Goal: Task Accomplishment & Management: Use online tool/utility

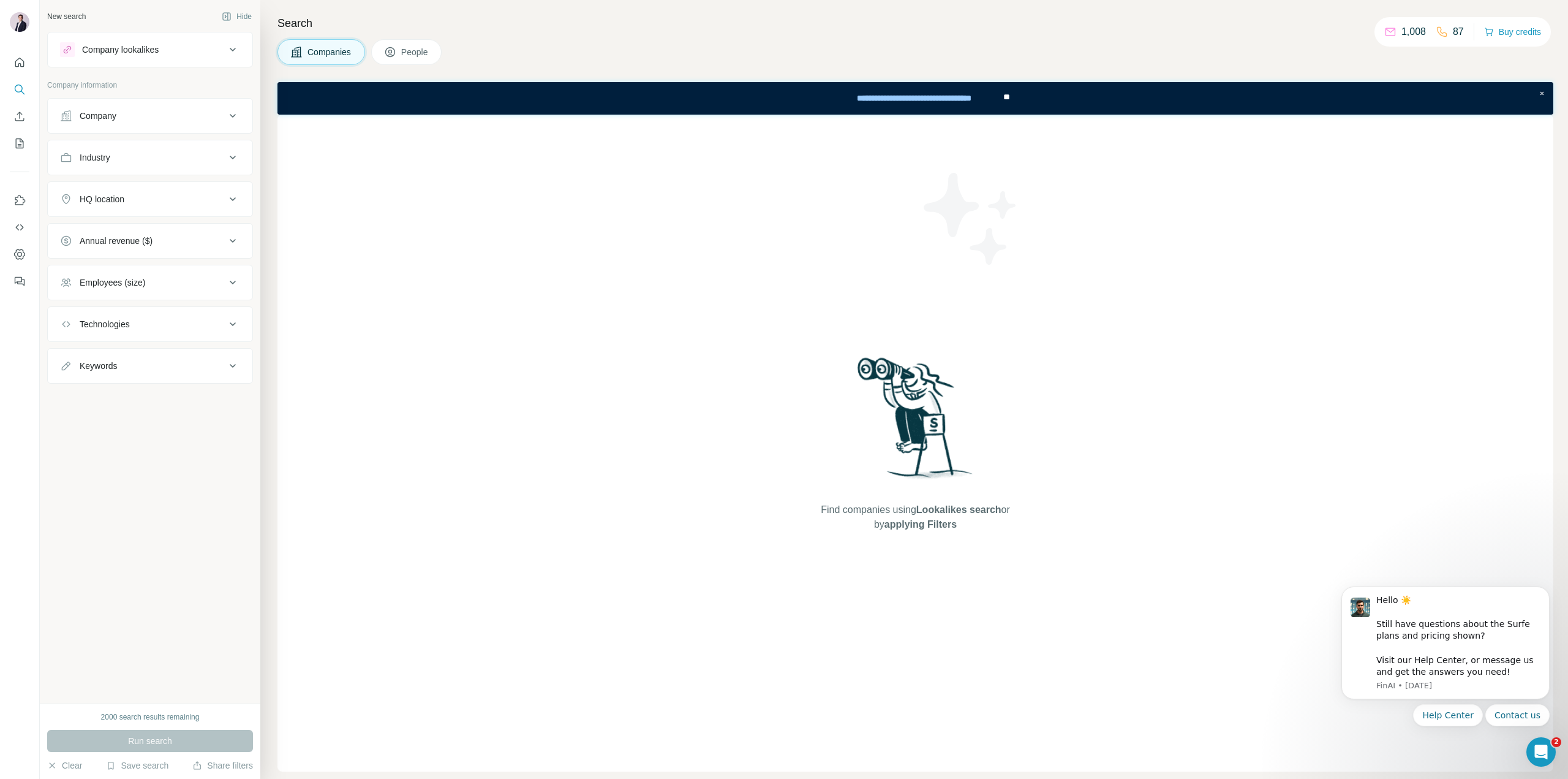
click at [415, 58] on span "People" at bounding box center [415, 52] width 28 height 12
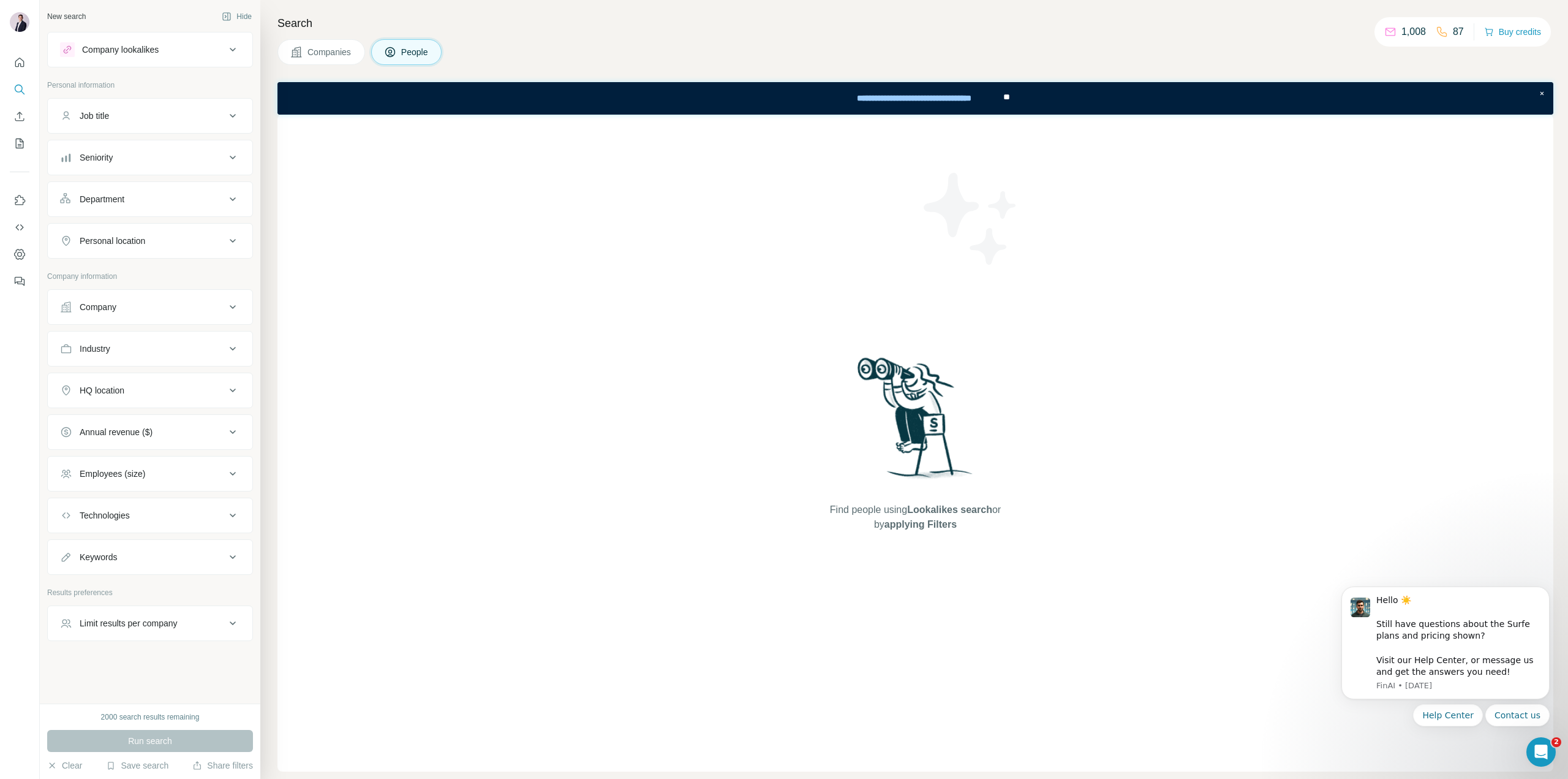
click at [327, 59] on button "Companies" at bounding box center [321, 52] width 88 height 26
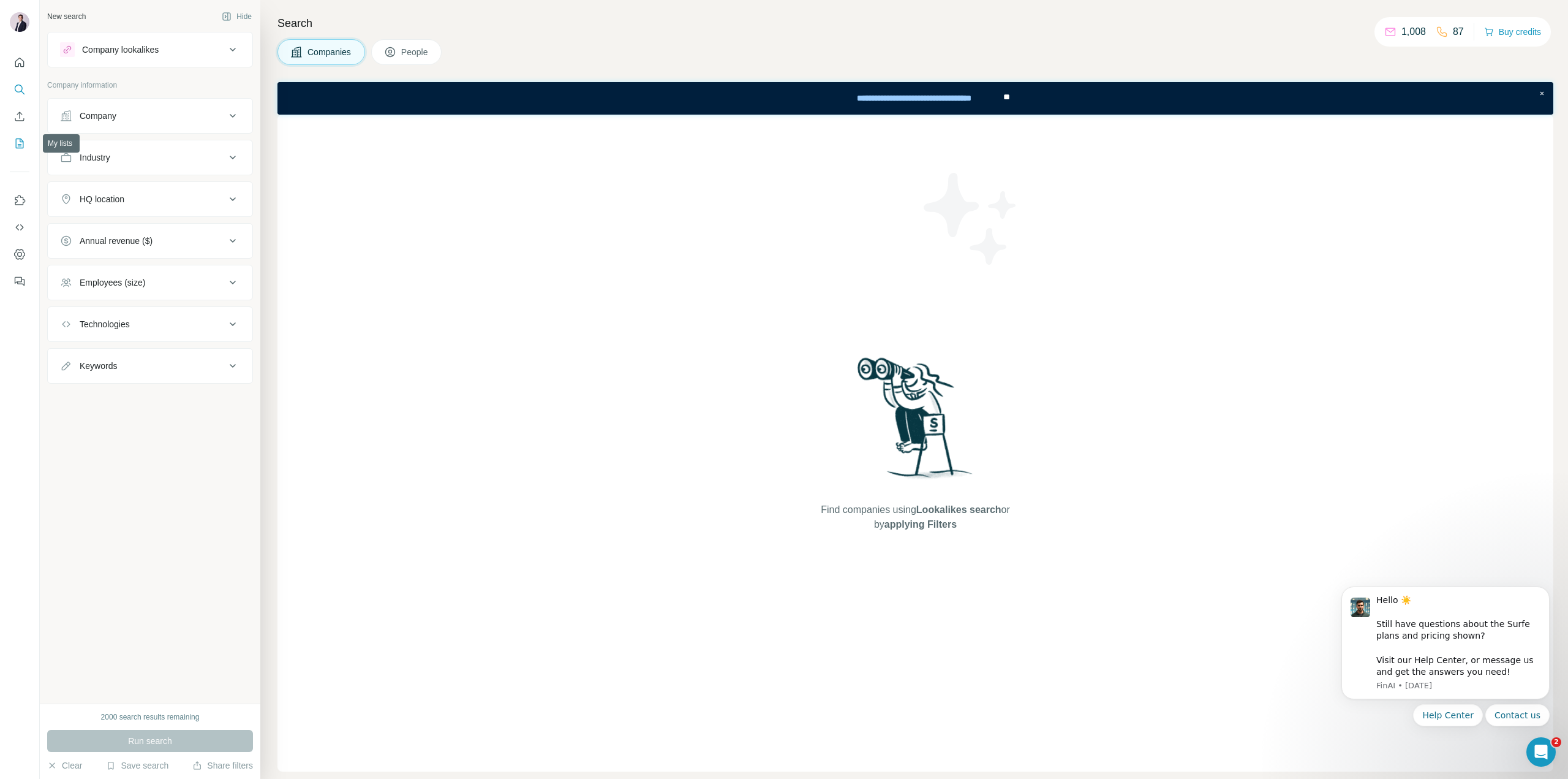
click at [15, 148] on icon "My lists" at bounding box center [20, 143] width 12 height 12
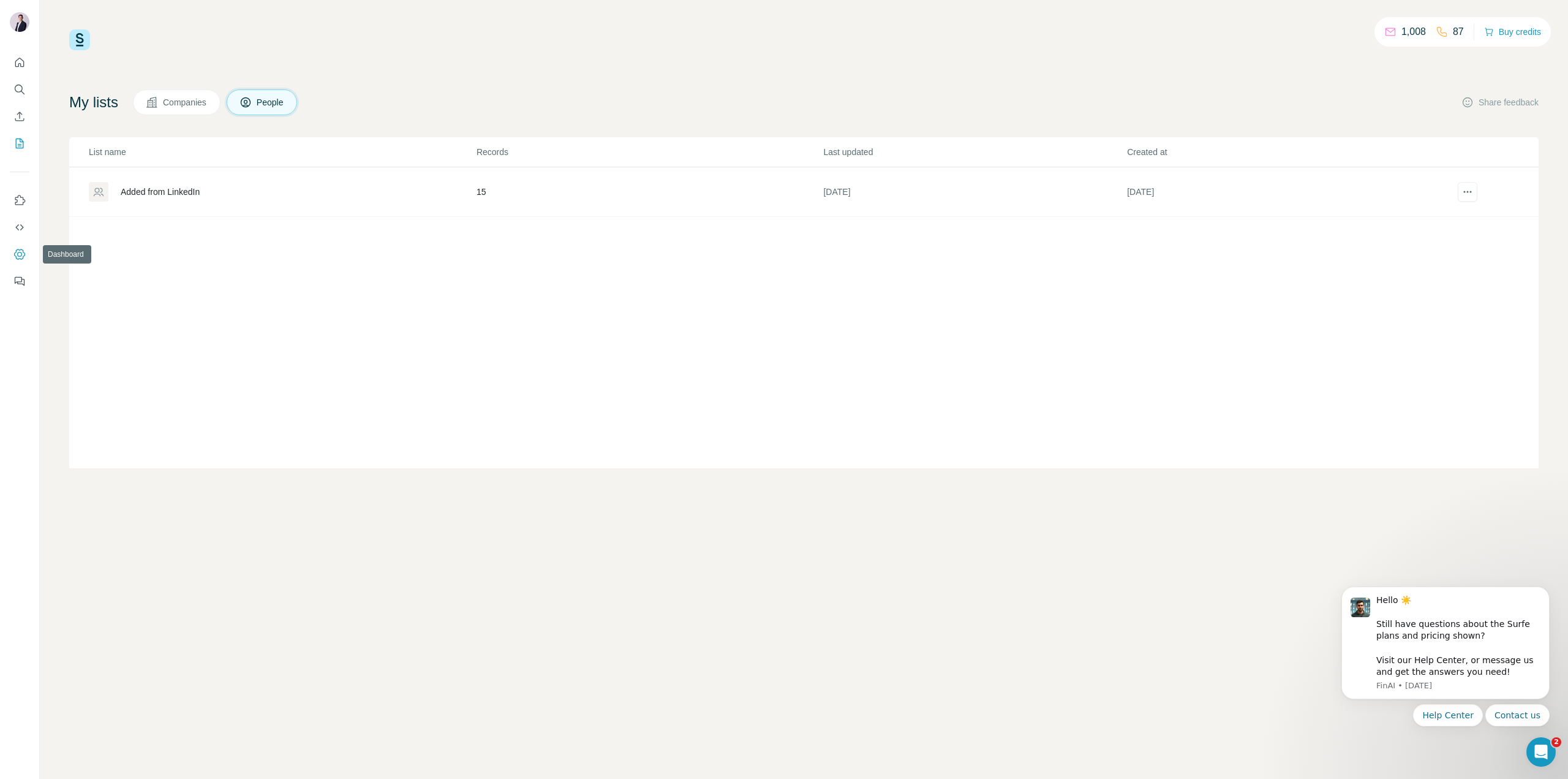
click at [0, 371] on div at bounding box center [20, 389] width 40 height 779
click at [25, 264] on button "Dashboard" at bounding box center [20, 254] width 20 height 22
click at [26, 114] on button "Enrich CSV" at bounding box center [20, 116] width 20 height 22
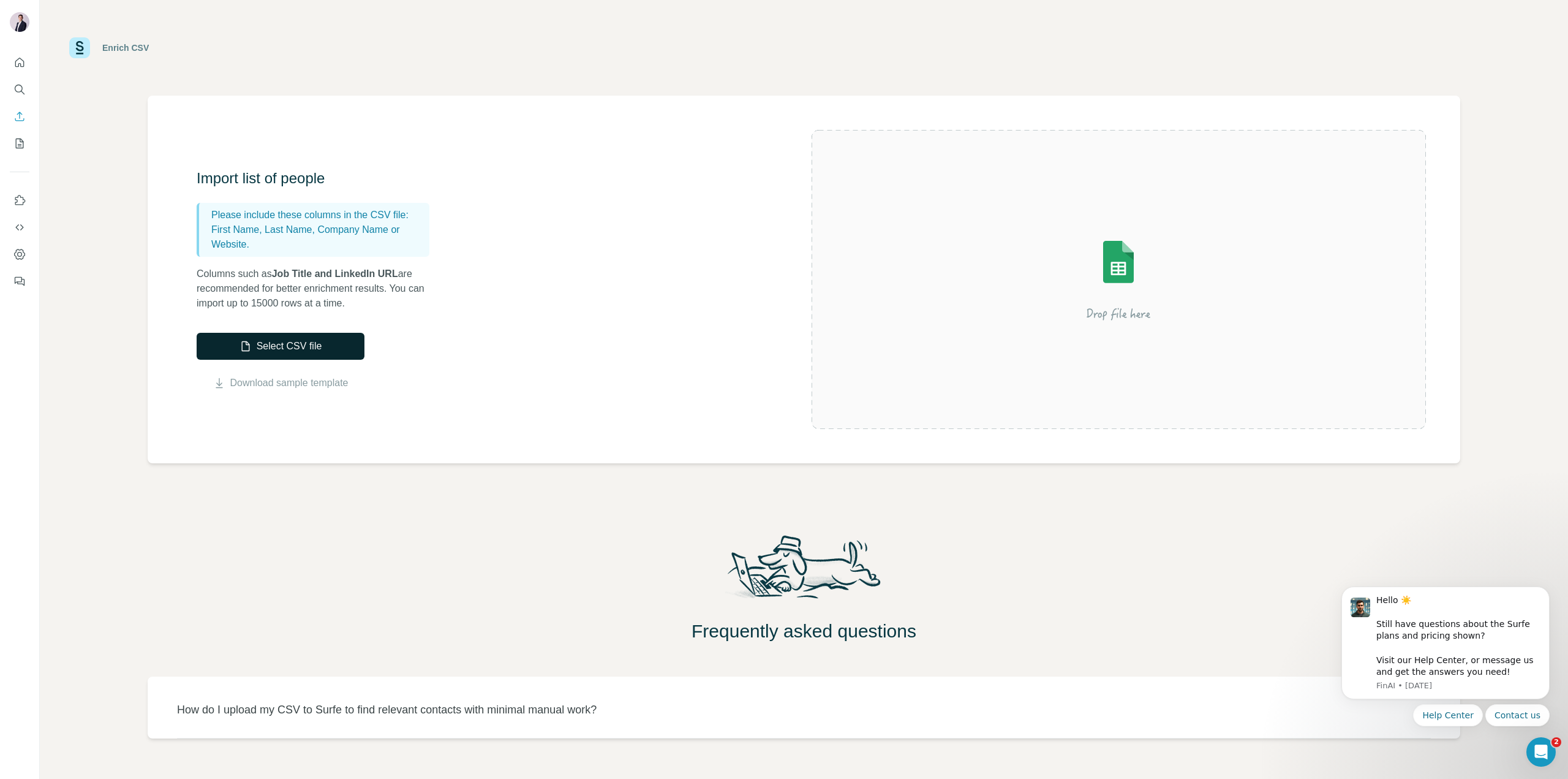
click at [280, 347] on button "Select CSV file" at bounding box center [281, 345] width 168 height 27
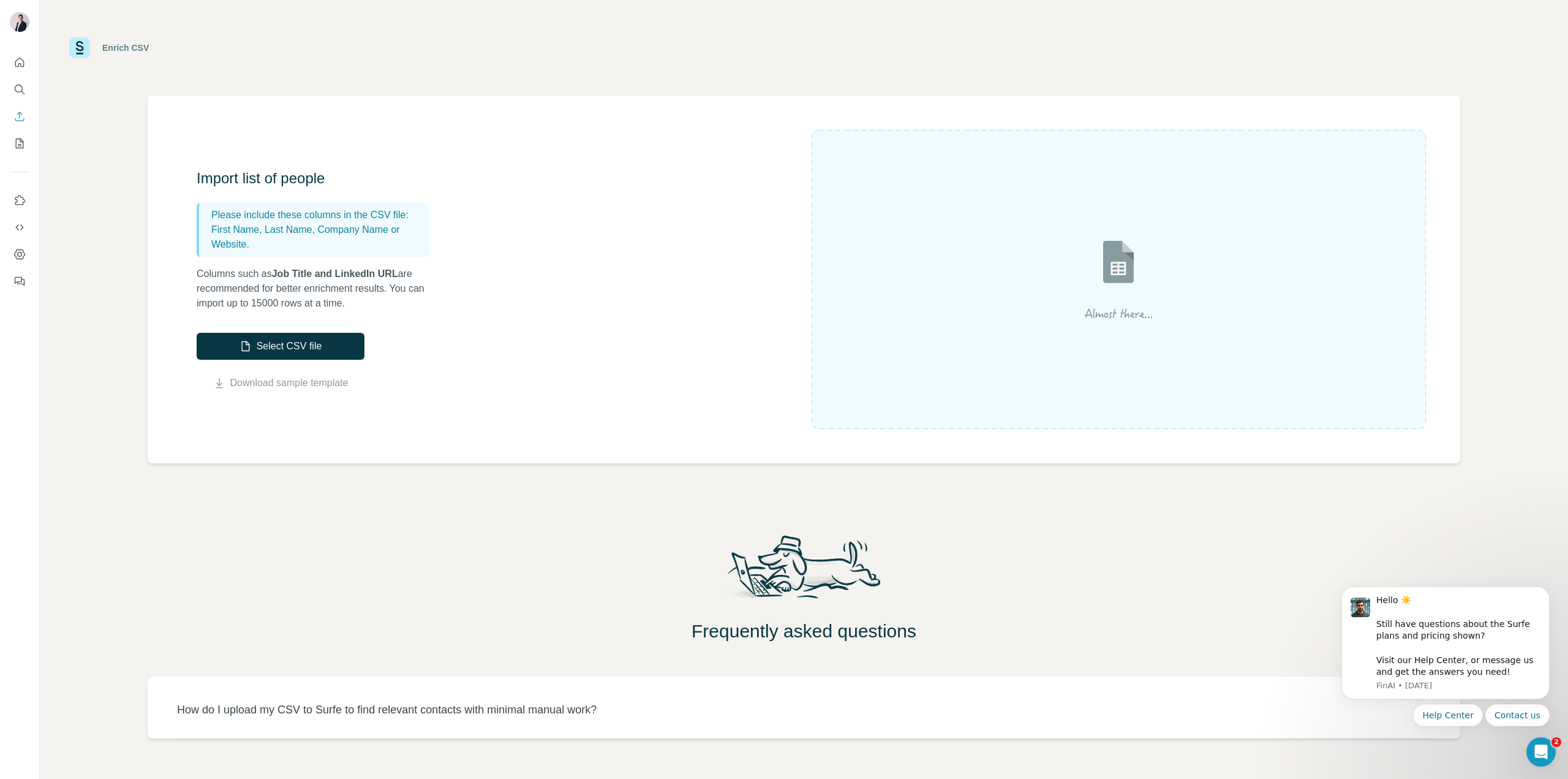
click at [1064, 322] on img at bounding box center [1118, 280] width 221 height 147
click at [546, 340] on div "Import list of people Please include these columns in the CSV file: First Name,…" at bounding box center [504, 279] width 615 height 222
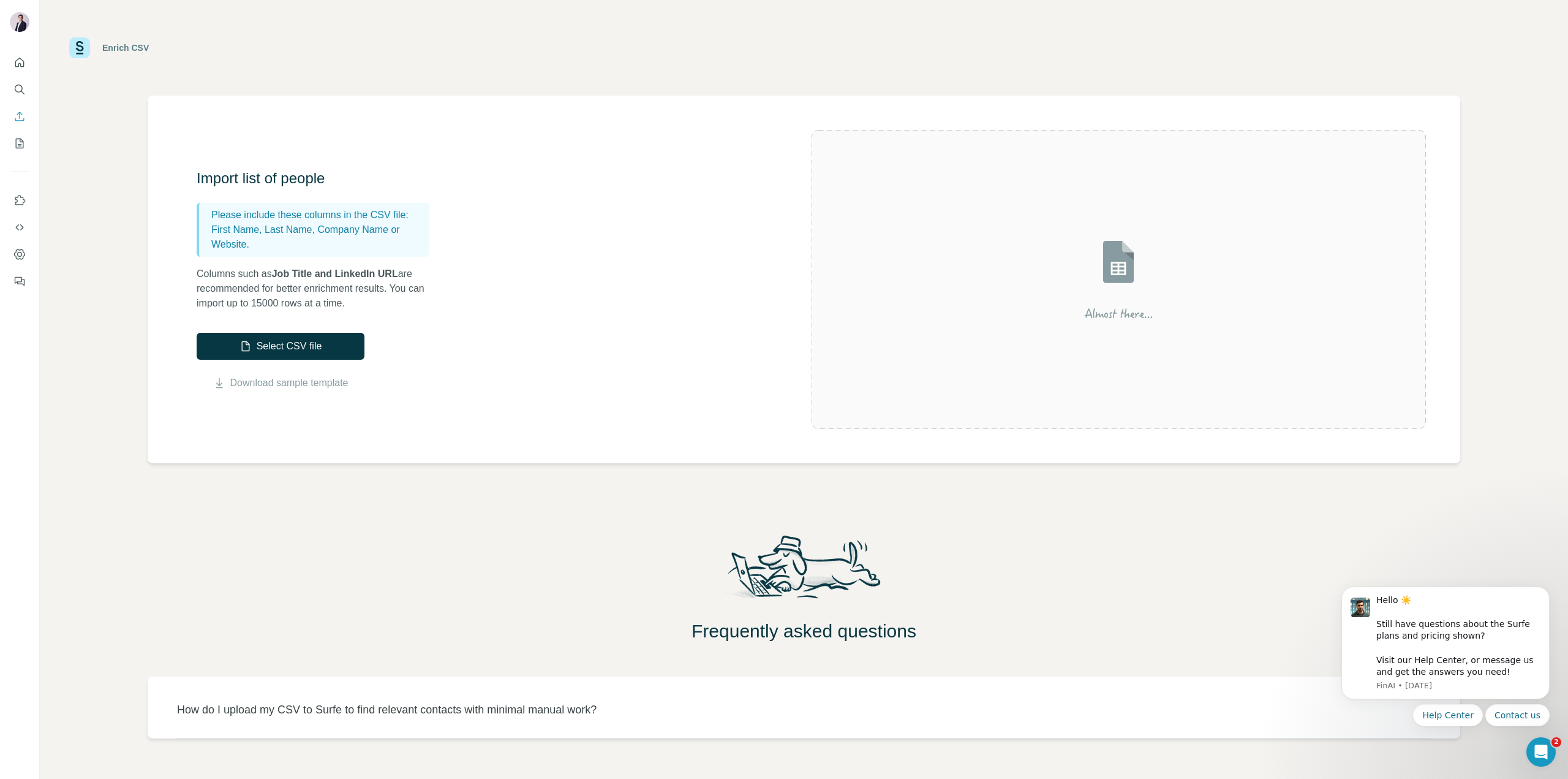
click at [1107, 310] on img at bounding box center [1118, 280] width 221 height 147
click at [865, 326] on div at bounding box center [1119, 280] width 615 height 298
click at [787, 366] on div "Import list of people Please include these columns in the CSV file: First Name,…" at bounding box center [504, 279] width 615 height 222
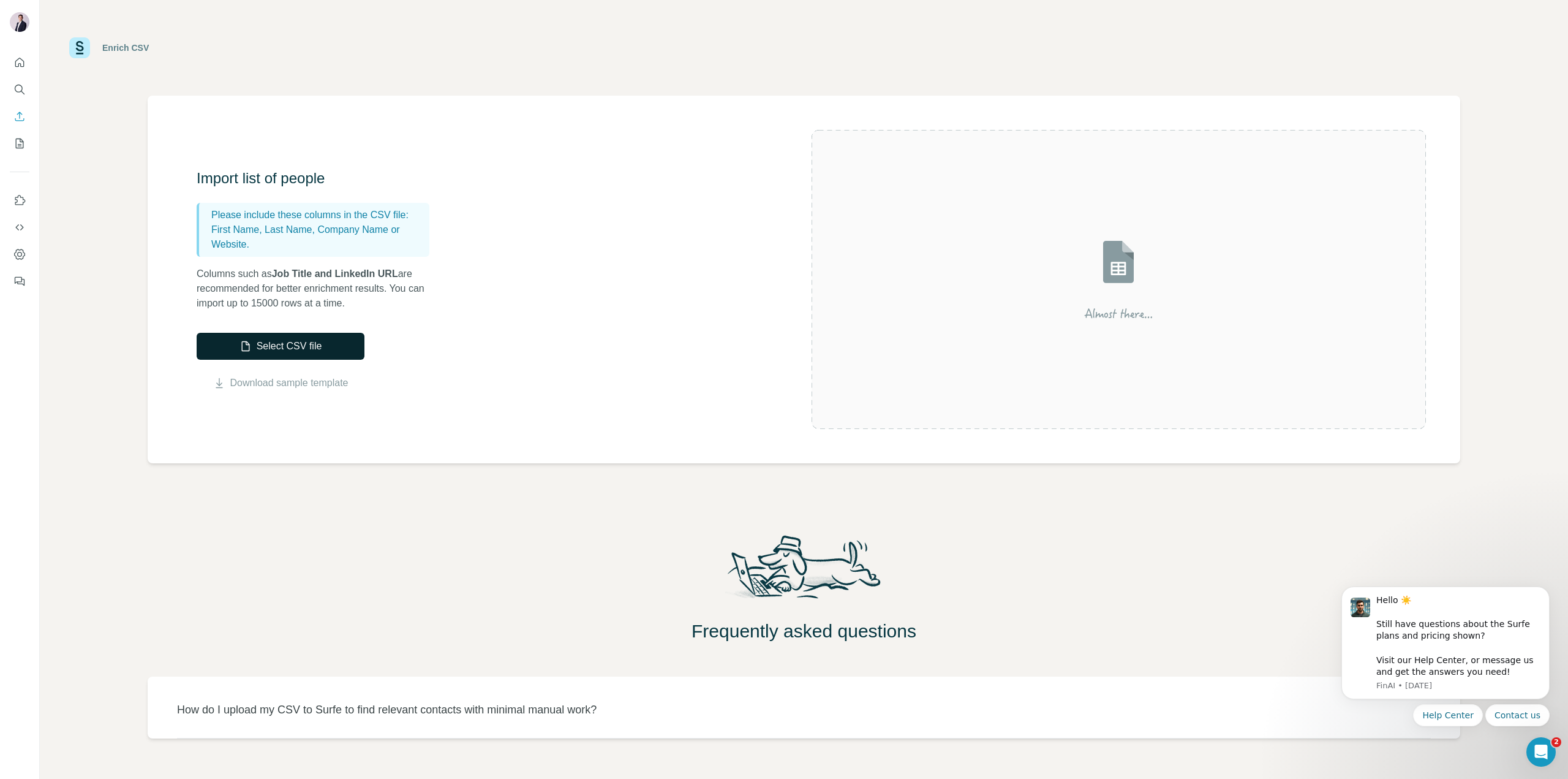
click at [300, 350] on button "Select CSV file" at bounding box center [281, 345] width 168 height 27
click at [257, 343] on button "Select CSV file" at bounding box center [281, 345] width 168 height 27
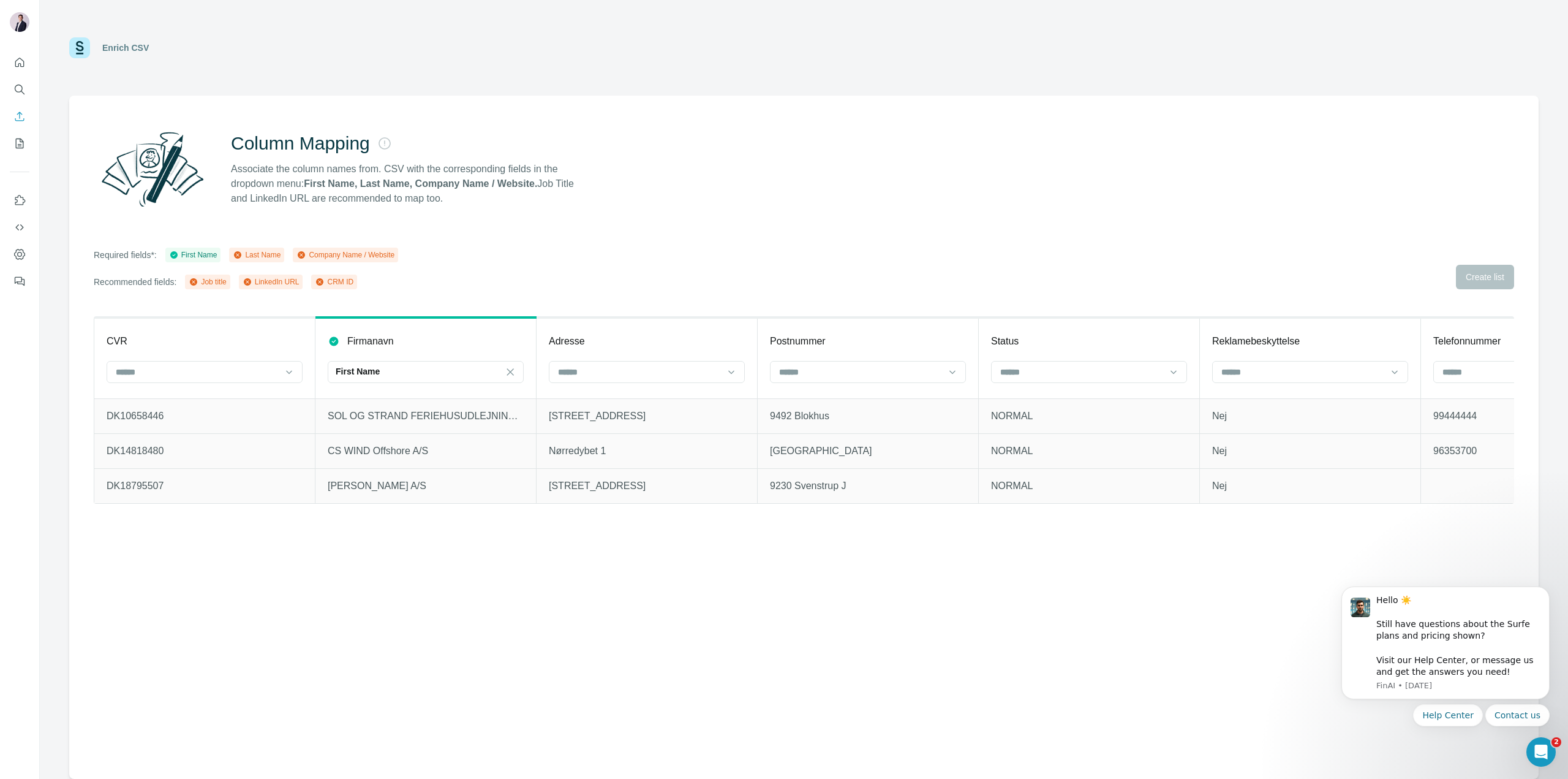
click at [149, 407] on td "DK10658446" at bounding box center [205, 415] width 221 height 35
click at [136, 358] on th "CVR" at bounding box center [205, 357] width 221 height 81
click at [142, 367] on input at bounding box center [197, 372] width 165 height 14
click at [634, 248] on div "Required fields*: First Name Last Name Company Name / Website Recommended field…" at bounding box center [804, 269] width 1421 height 42
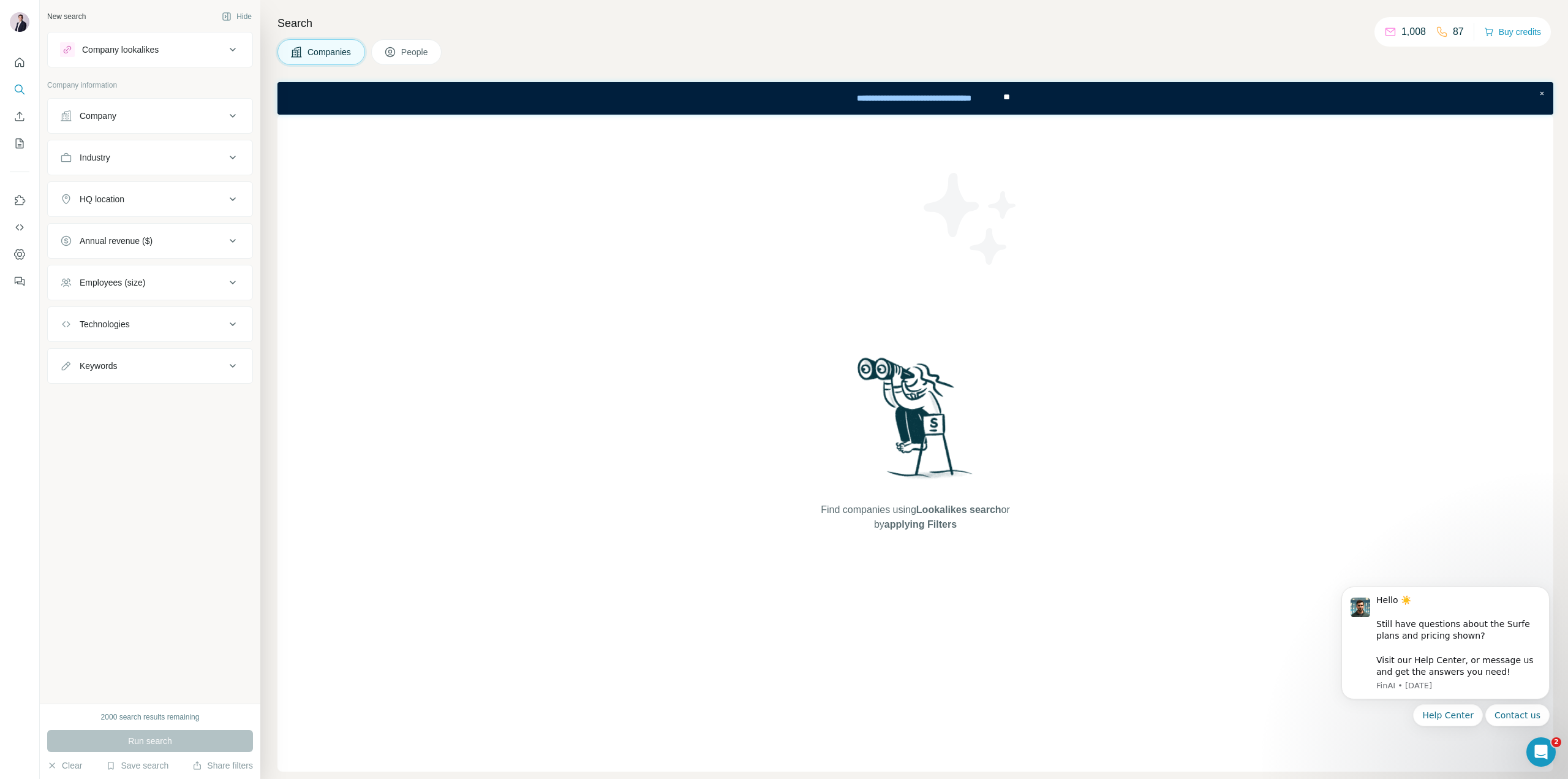
click at [176, 118] on div "Company" at bounding box center [142, 115] width 165 height 12
click at [144, 170] on input "text" at bounding box center [149, 169] width 180 height 22
click at [90, 305] on div "Industry" at bounding box center [95, 306] width 31 height 12
click at [115, 385] on div "HQ location" at bounding box center [101, 385] width 45 height 12
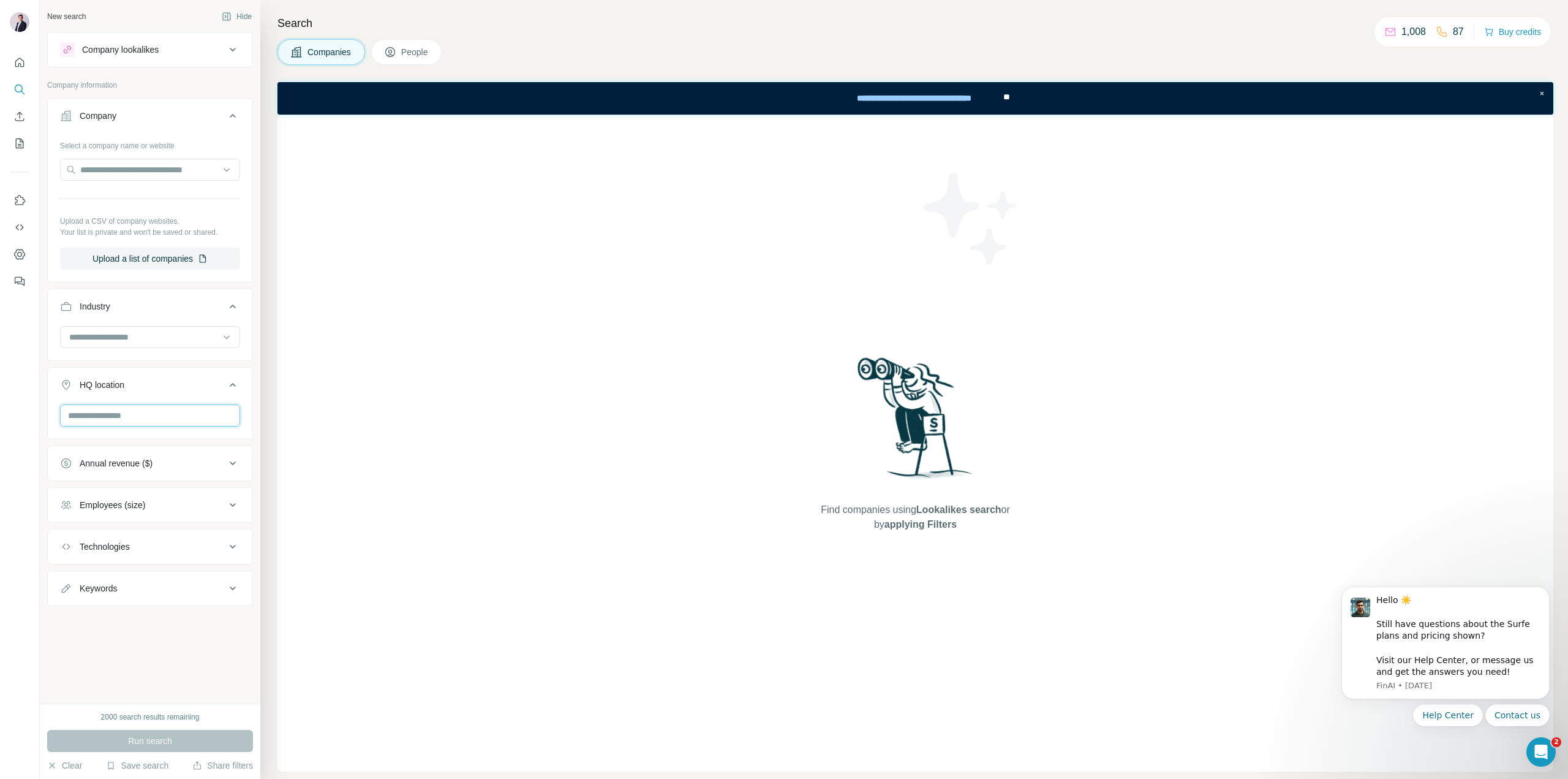
click at [118, 414] on input "text" at bounding box center [149, 415] width 180 height 22
click at [490, 432] on div "Find companies using Lookalikes search or by applying Filters" at bounding box center [915, 443] width 1276 height 657
click at [158, 468] on div "Annual revenue ($)" at bounding box center [142, 463] width 165 height 12
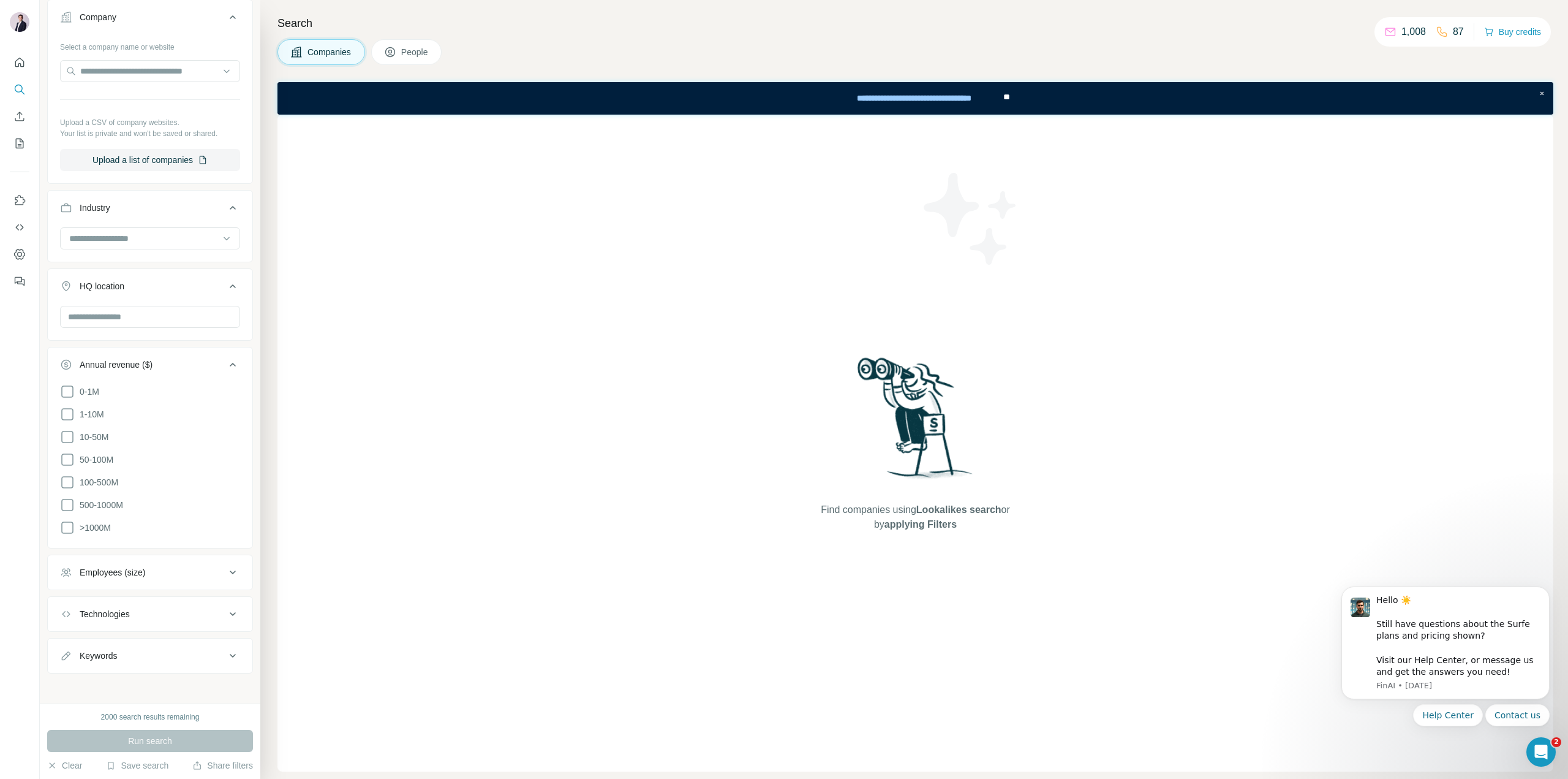
click at [102, 579] on button "Employees (size)" at bounding box center [150, 572] width 205 height 30
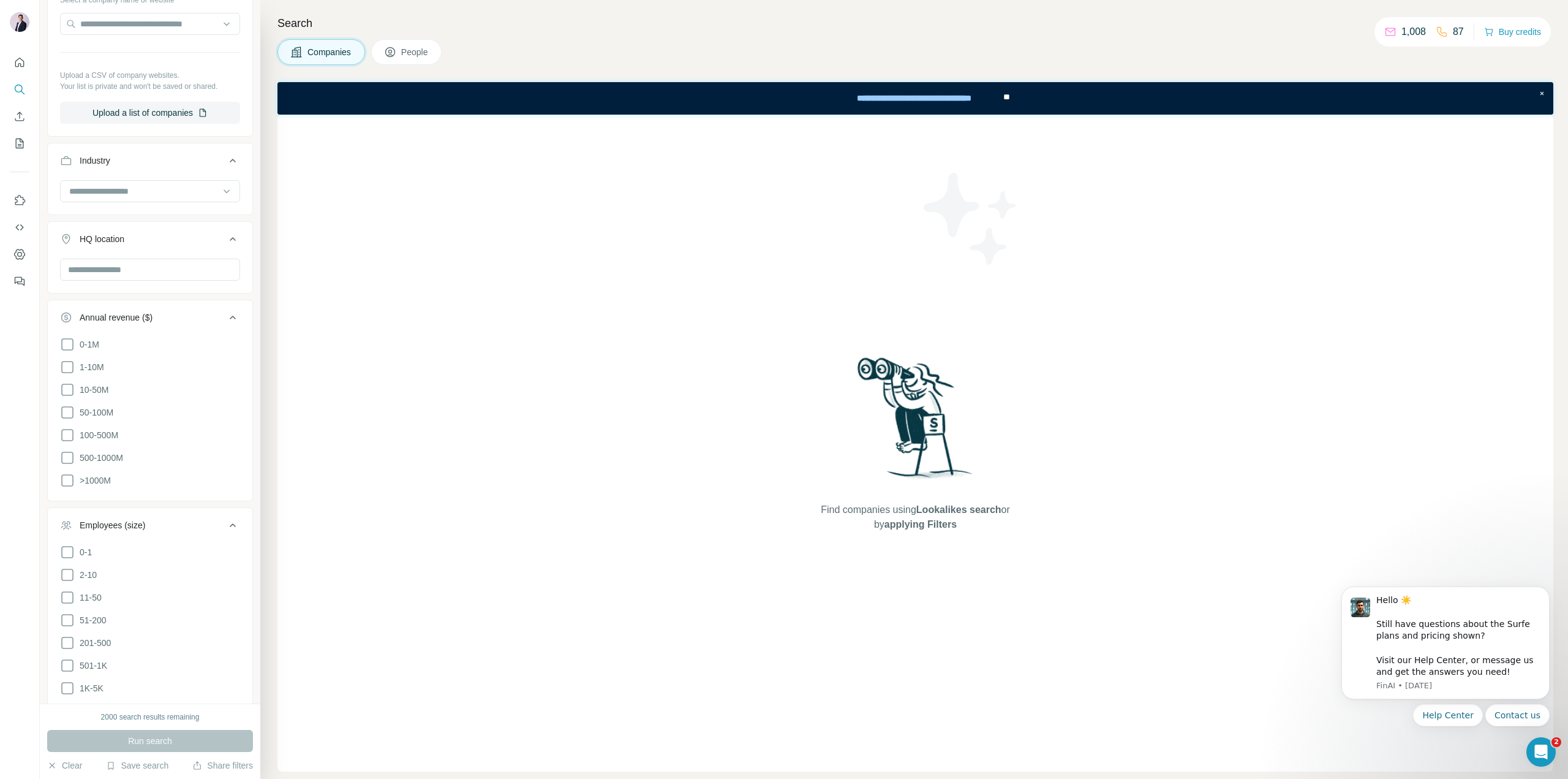
scroll to position [160, 0]
click at [26, 57] on button "Quick start" at bounding box center [20, 63] width 20 height 22
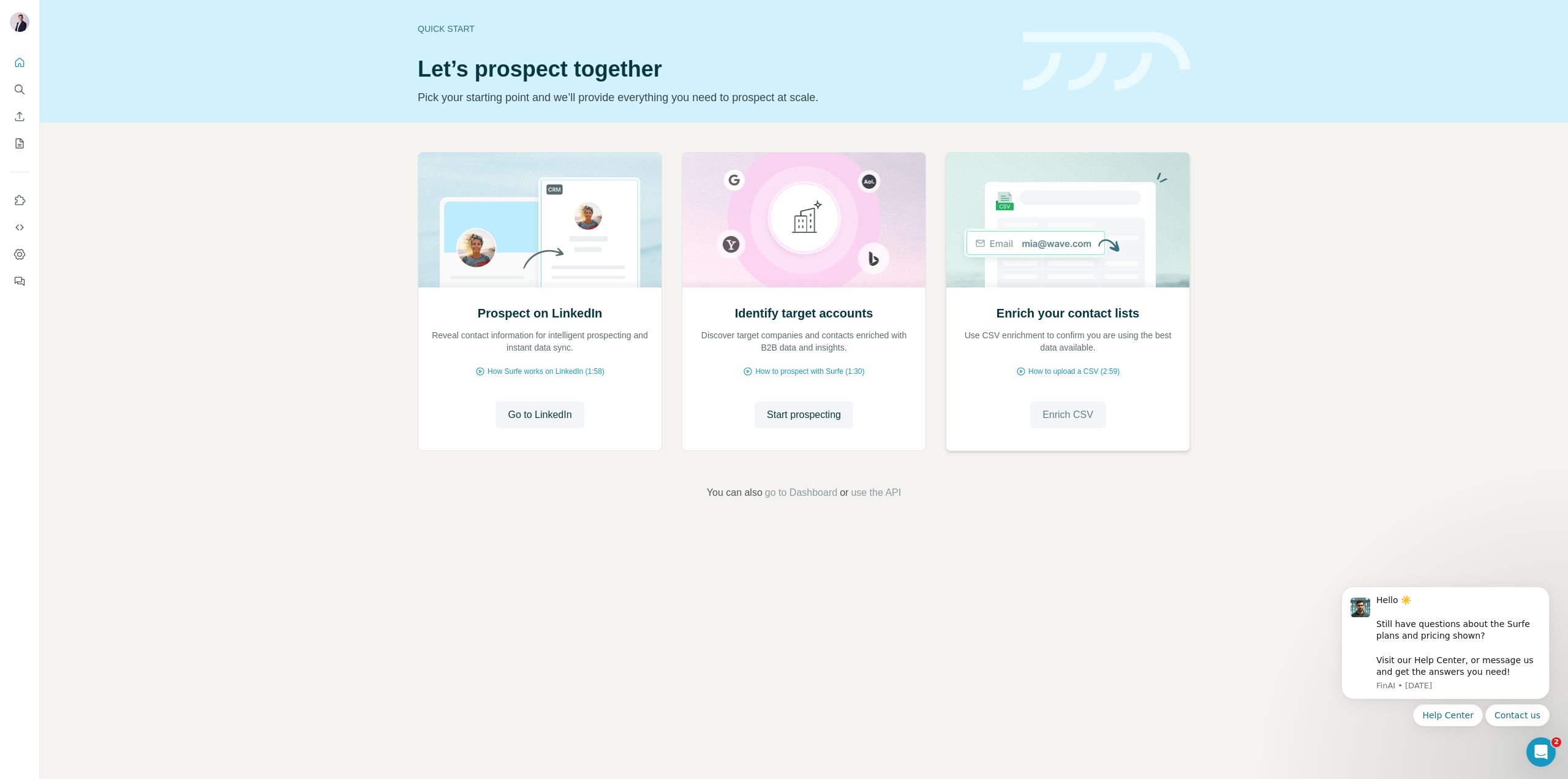
click at [1055, 419] on span "Enrich CSV" at bounding box center [1068, 414] width 51 height 15
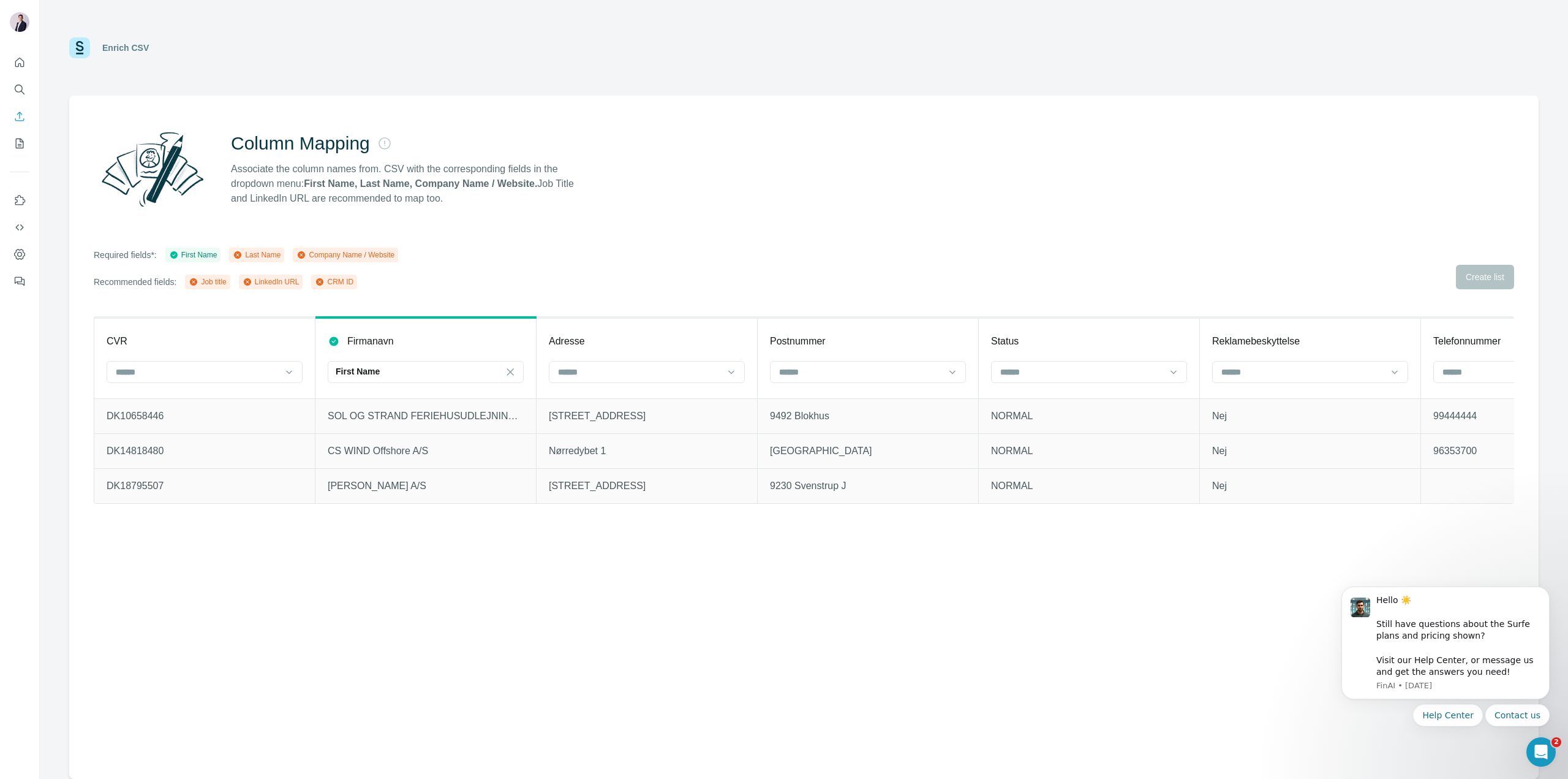
drag, startPoint x: 682, startPoint y: 528, endPoint x: 759, endPoint y: 527, distance: 77.0
click at [759, 525] on div "CVR Firmanavn First Name Adresse Postnummer Status Reklamebeskyttelse Telefonnu…" at bounding box center [804, 421] width 1421 height 210
click at [218, 524] on div "CVR Firmanavn First Name Adresse Postnummer Status Reklamebeskyttelse Telefonnu…" at bounding box center [804, 421] width 1421 height 210
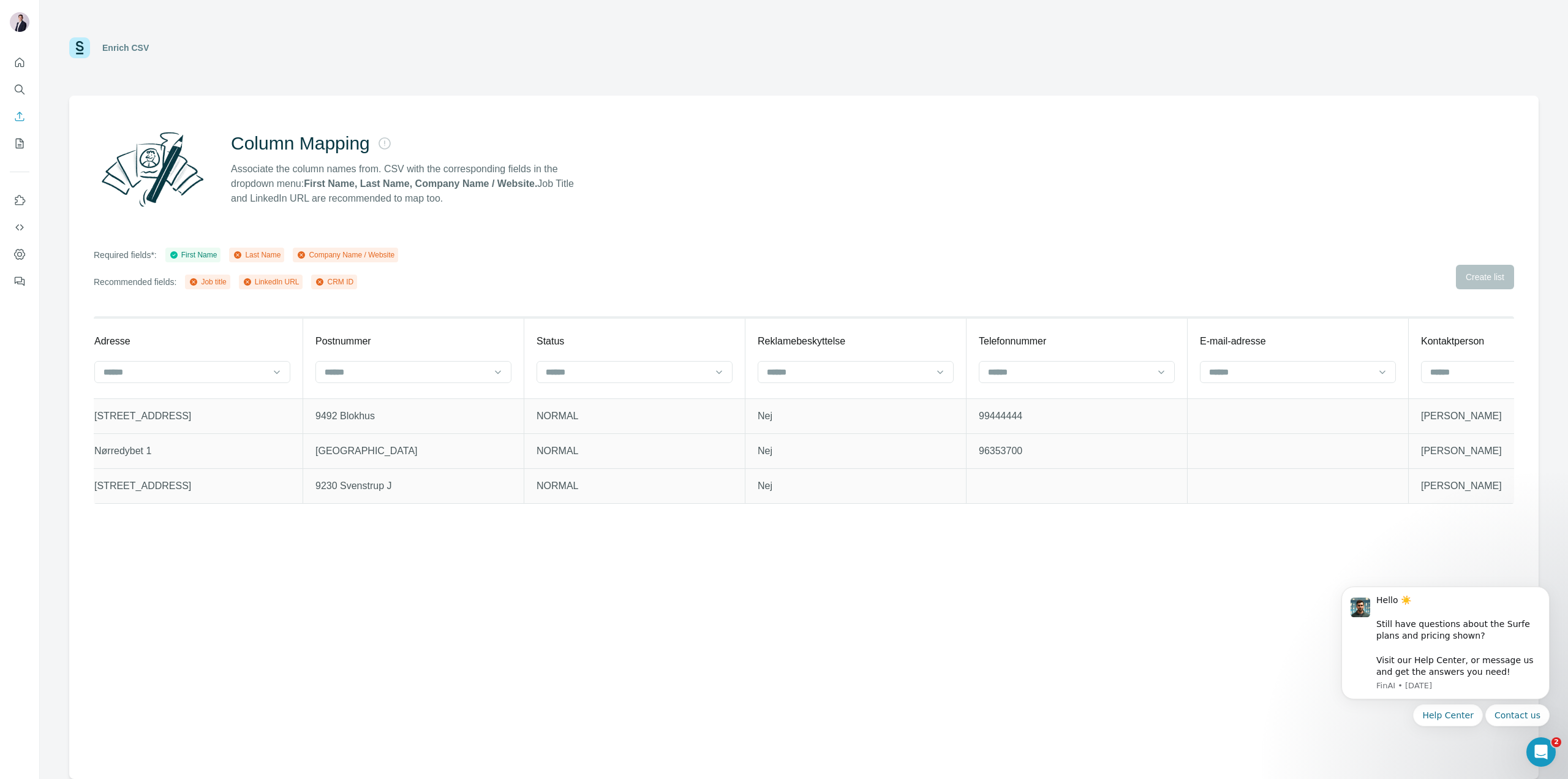
scroll to position [0, 1676]
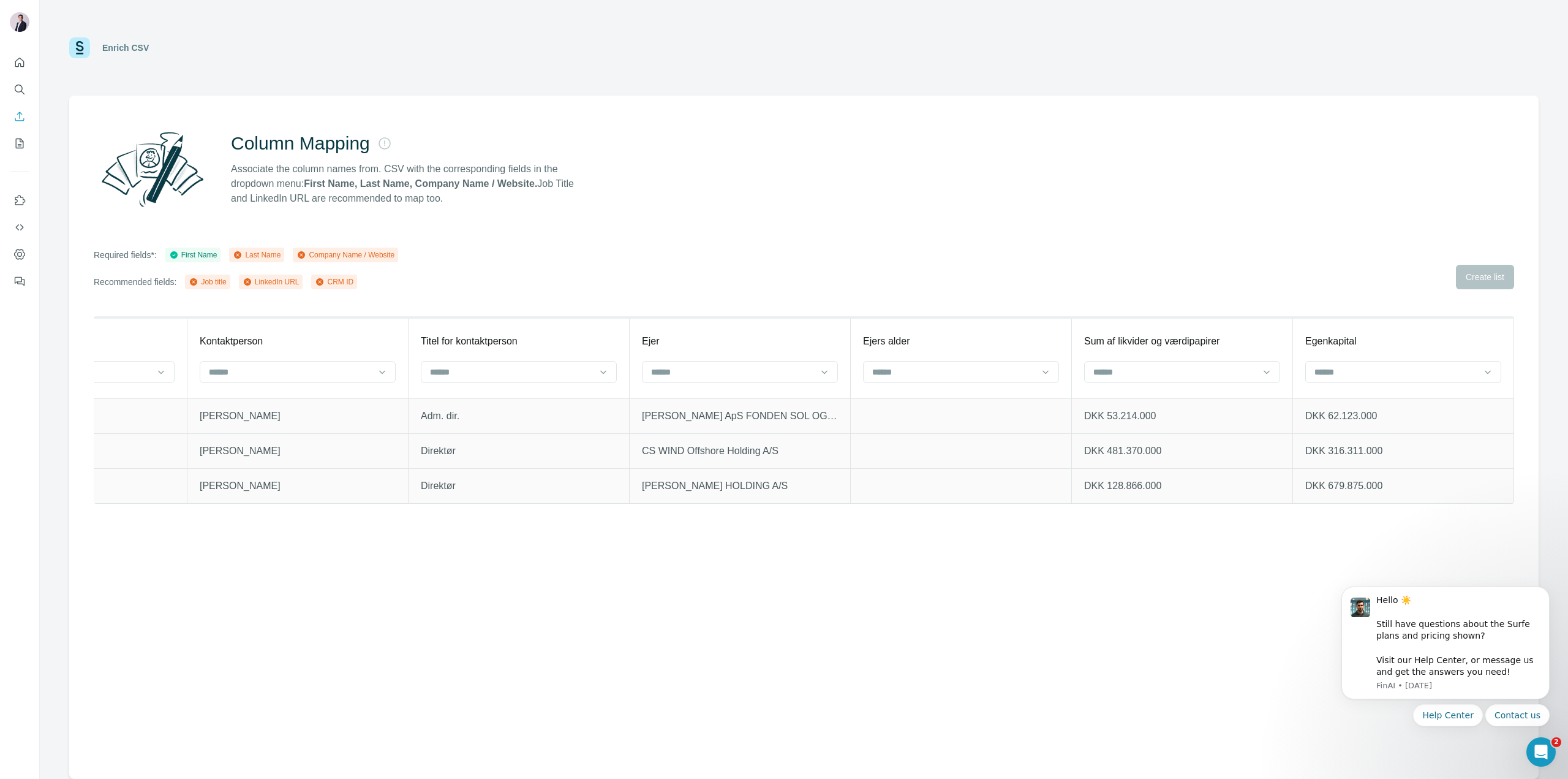
drag, startPoint x: 1341, startPoint y: 350, endPoint x: 1349, endPoint y: 358, distance: 11.3
click at [1342, 350] on th "Egenkapital" at bounding box center [1404, 357] width 221 height 81
drag, startPoint x: 1349, startPoint y: 358, endPoint x: 1351, endPoint y: 372, distance: 14.1
click at [1351, 369] on th "Egenkapital" at bounding box center [1404, 357] width 221 height 81
drag, startPoint x: 1353, startPoint y: 379, endPoint x: 1402, endPoint y: 347, distance: 58.5
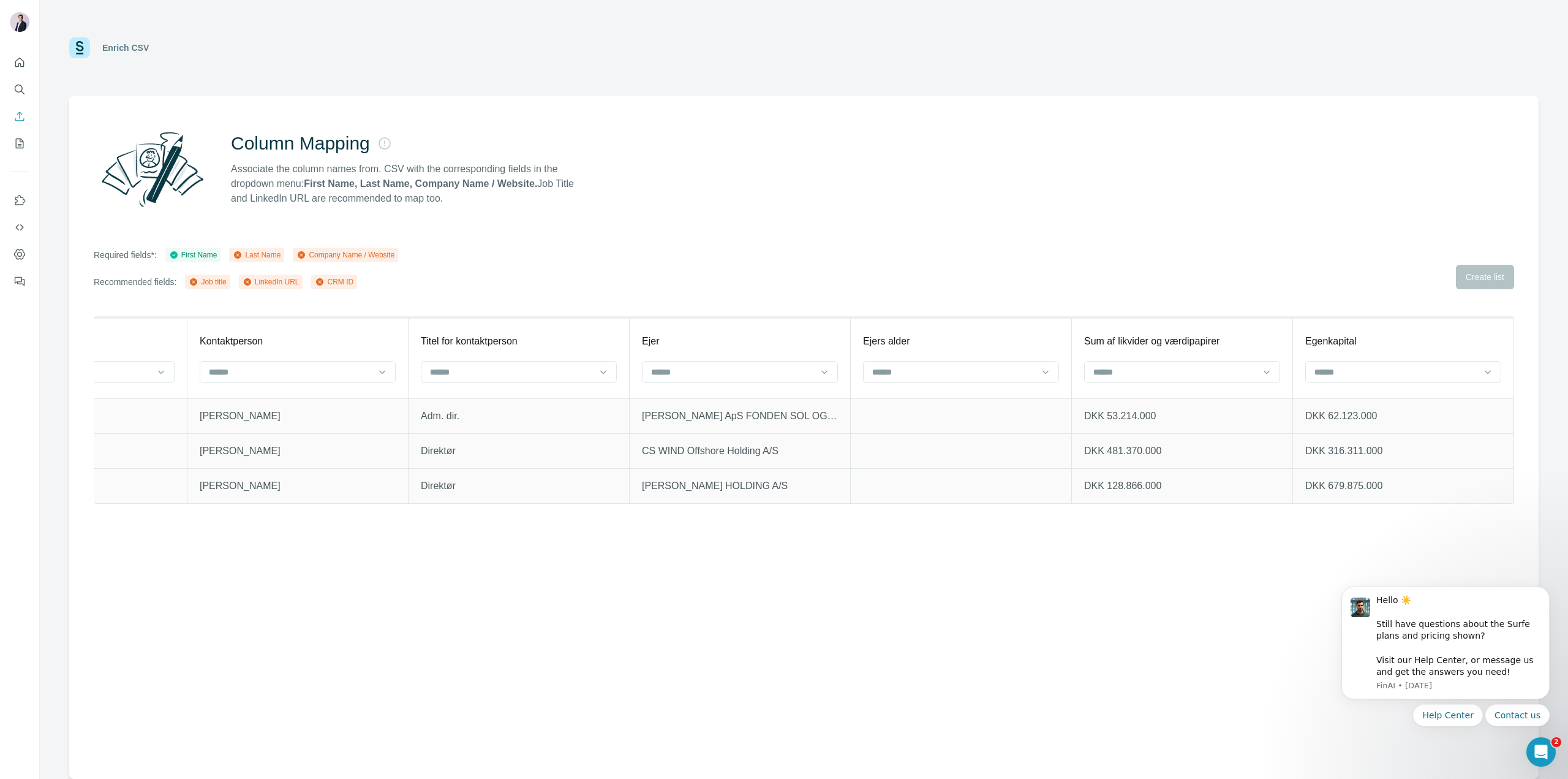
click at [1353, 379] on div at bounding box center [1396, 371] width 165 height 21
drag, startPoint x: 1038, startPoint y: 330, endPoint x: 995, endPoint y: 343, distance: 44.9
click at [1033, 330] on th "Ejers alder" at bounding box center [961, 357] width 221 height 81
click at [895, 358] on th "Ejers alder" at bounding box center [961, 357] width 221 height 81
click at [920, 366] on div at bounding box center [954, 371] width 165 height 21
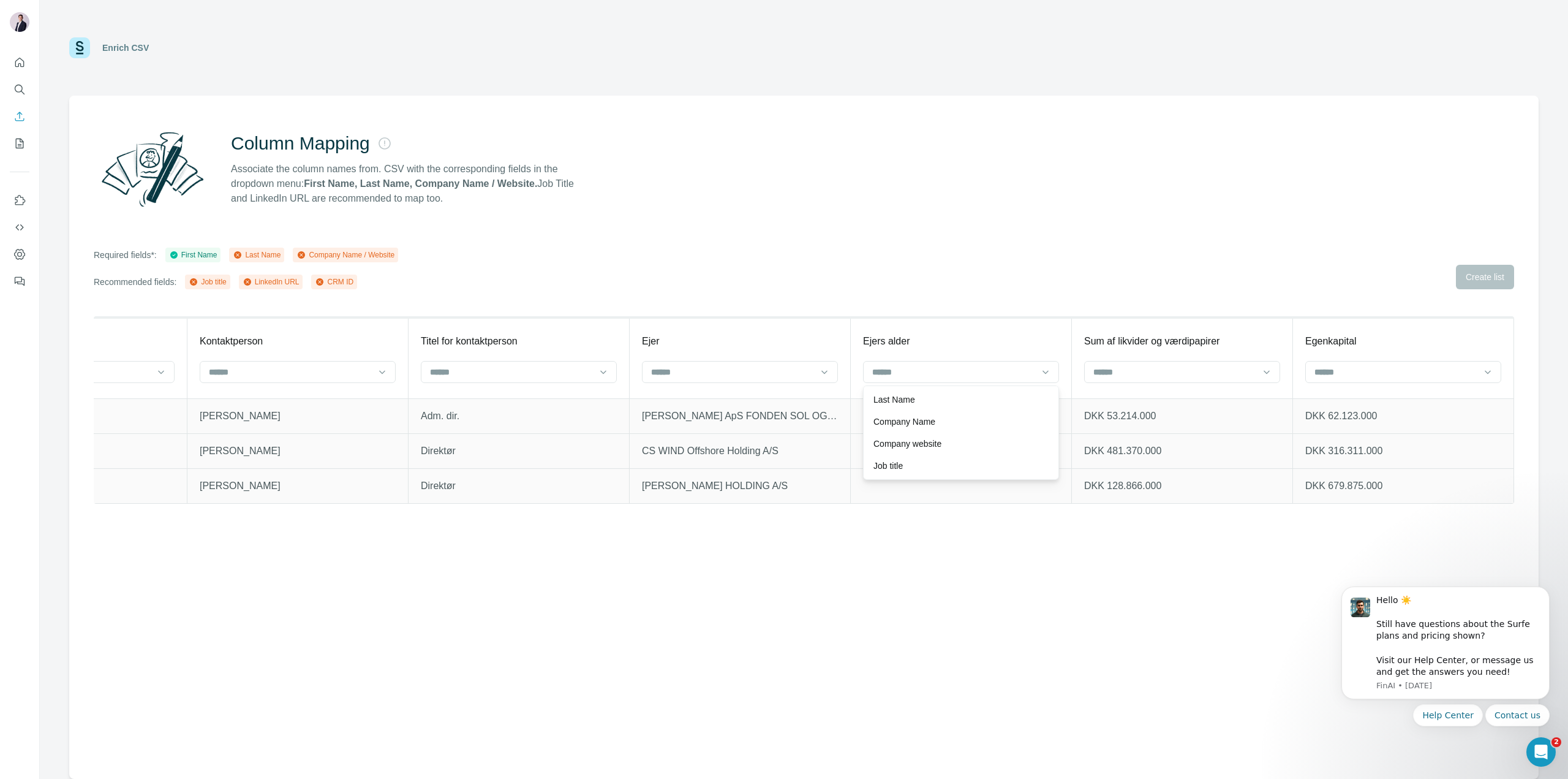
drag, startPoint x: 1564, startPoint y: 250, endPoint x: 1540, endPoint y: 255, distance: 24.5
click at [1553, 251] on div "Enrich CSV Column Mapping Associate the column names from. CSV with the corresp…" at bounding box center [804, 389] width 1528 height 779
click at [1488, 274] on div "Required fields*: First Name Last Name Company Name / Website Recommended field…" at bounding box center [804, 269] width 1421 height 42
drag, startPoint x: 316, startPoint y: 275, endPoint x: 431, endPoint y: 265, distance: 115.4
click at [431, 265] on div "Required fields*: First Name Last Name Company Name / Website Recommended field…" at bounding box center [804, 269] width 1421 height 42
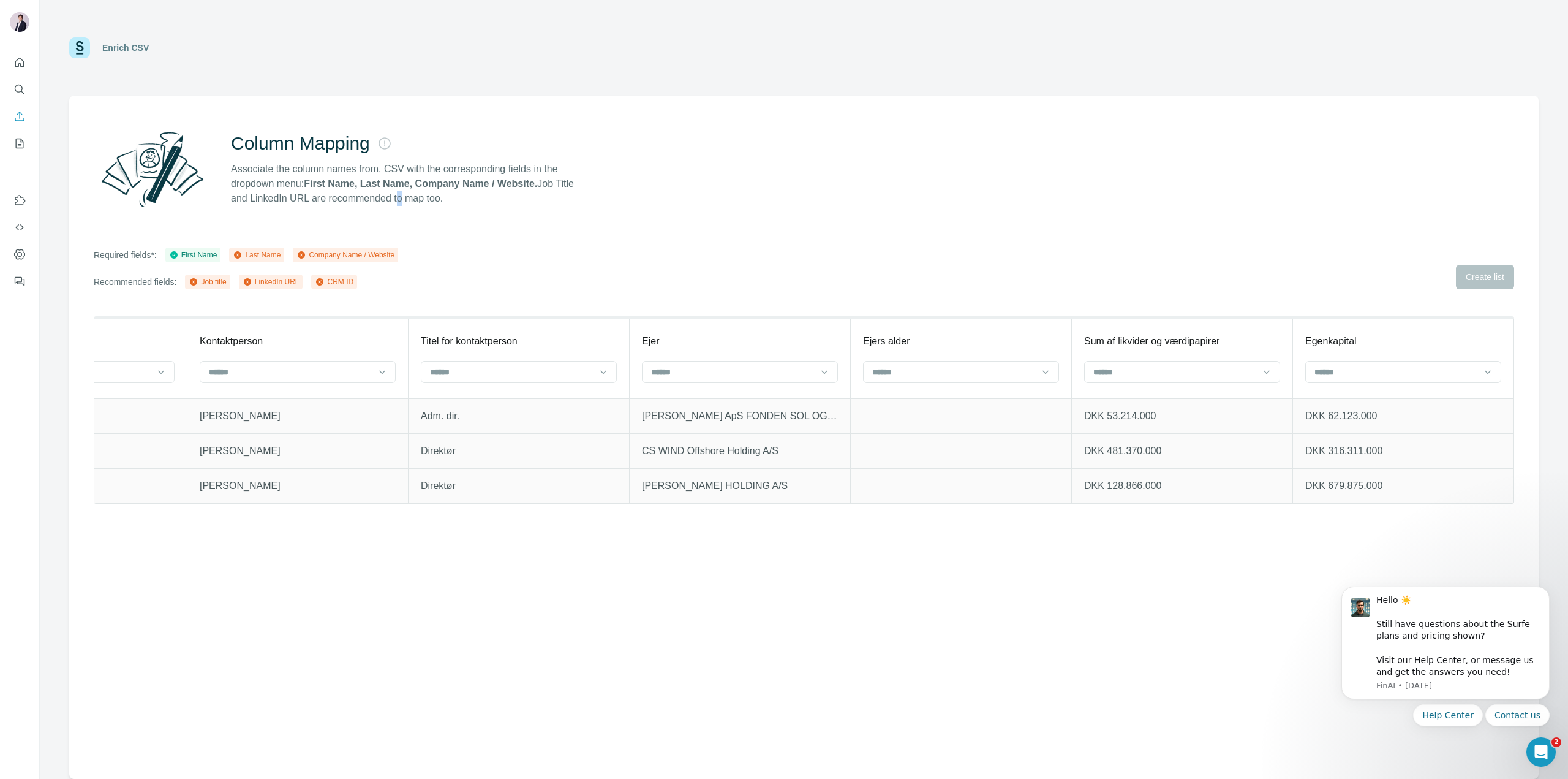
click at [424, 200] on p "Associate the column names from. CSV with the corresponding fields in the dropd…" at bounding box center [408, 184] width 354 height 44
click at [424, 198] on p "Associate the column names from. CSV with the corresponding fields in the dropd…" at bounding box center [408, 184] width 354 height 44
click at [428, 198] on p "Associate the column names from. CSV with the corresponding fields in the dropd…" at bounding box center [408, 184] width 354 height 44
click at [436, 202] on p "Associate the column names from. CSV with the corresponding fields in the dropd…" at bounding box center [408, 184] width 354 height 44
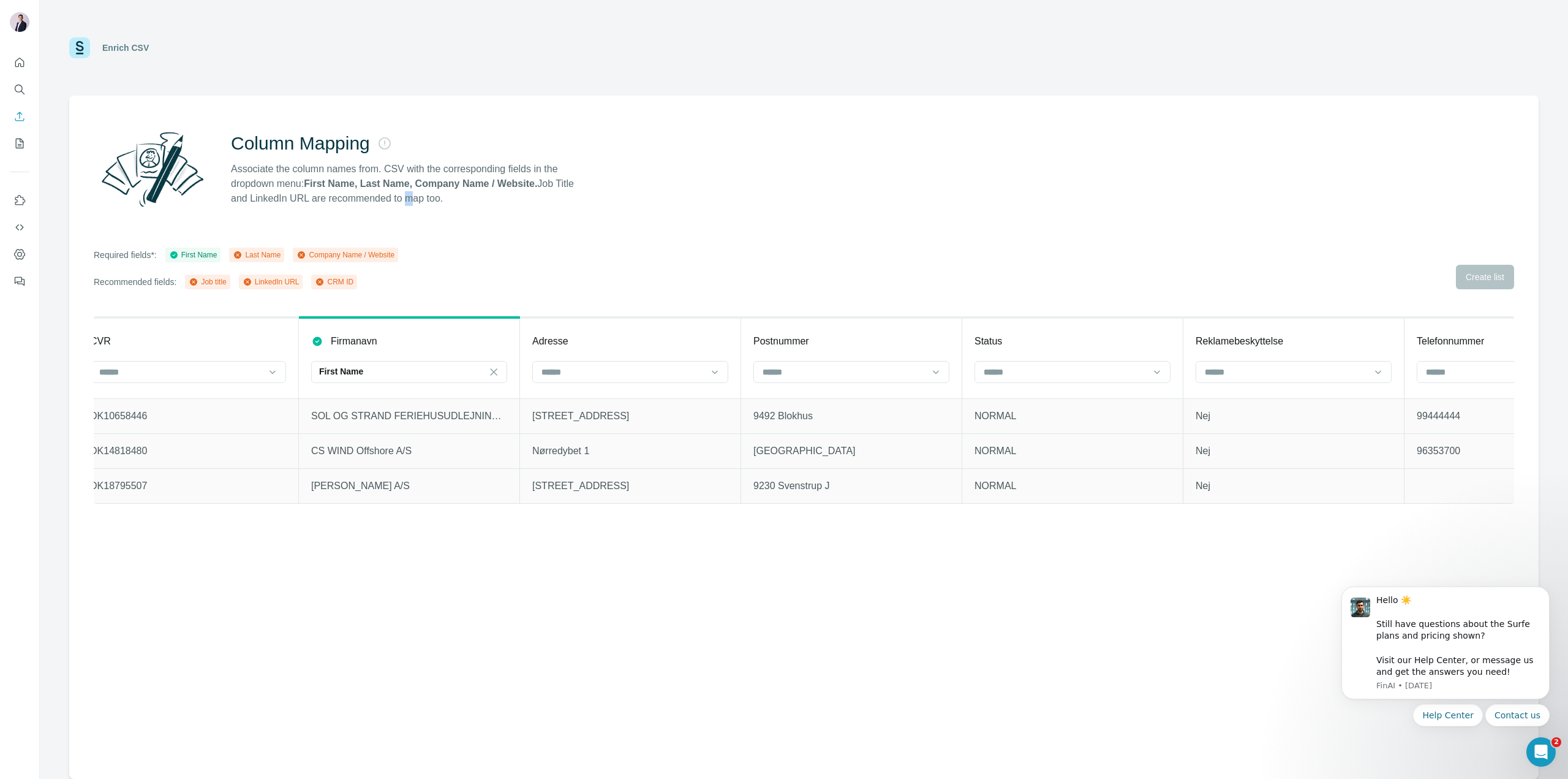
scroll to position [0, 0]
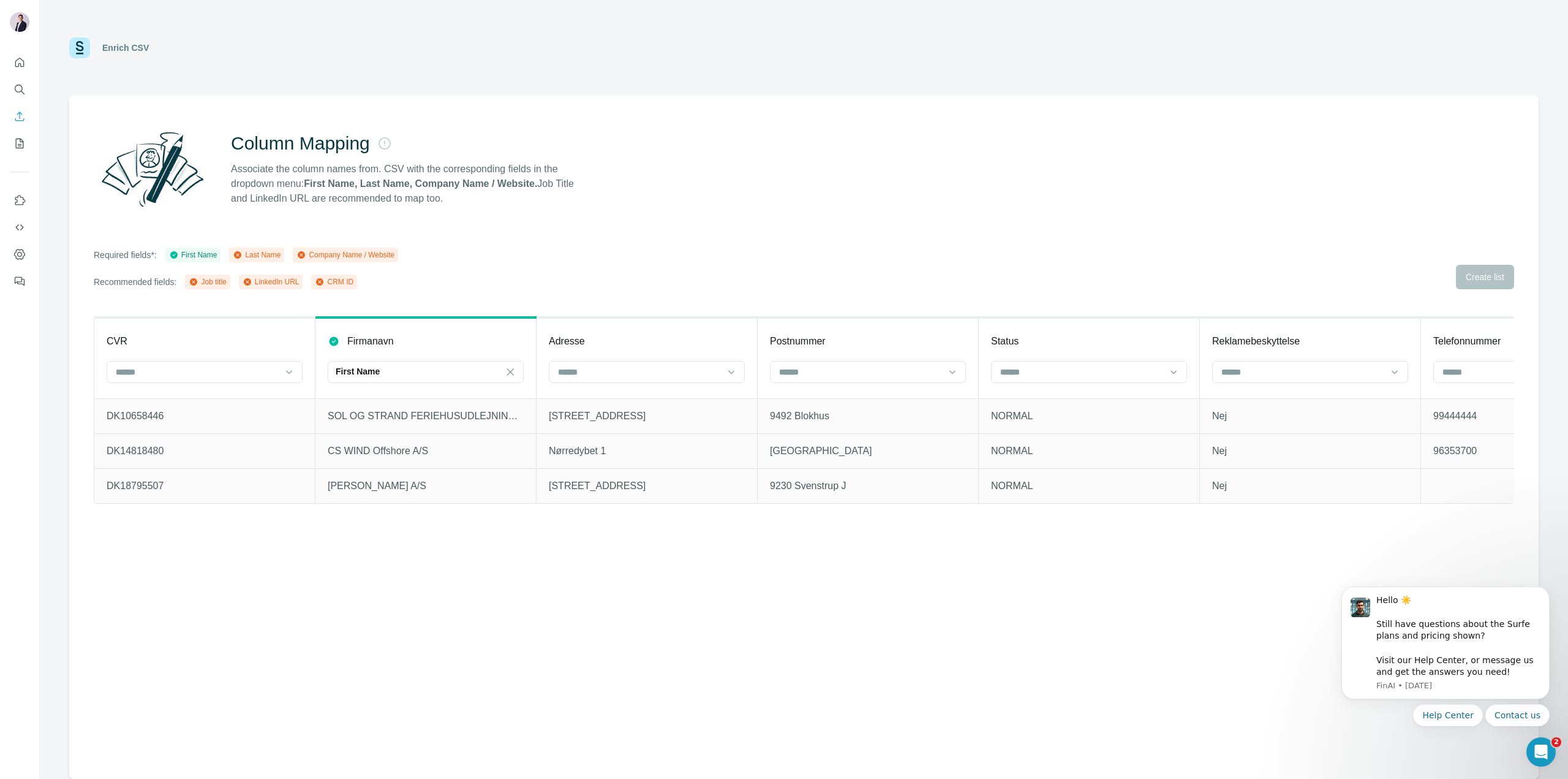
click at [120, 47] on div "Enrich CSV" at bounding box center [125, 48] width 47 height 12
drag, startPoint x: 120, startPoint y: 47, endPoint x: 101, endPoint y: 47, distance: 19.0
click at [118, 47] on div "Enrich CSV" at bounding box center [125, 48] width 47 height 12
click at [101, 47] on div "Enrich CSV" at bounding box center [109, 48] width 80 height 21
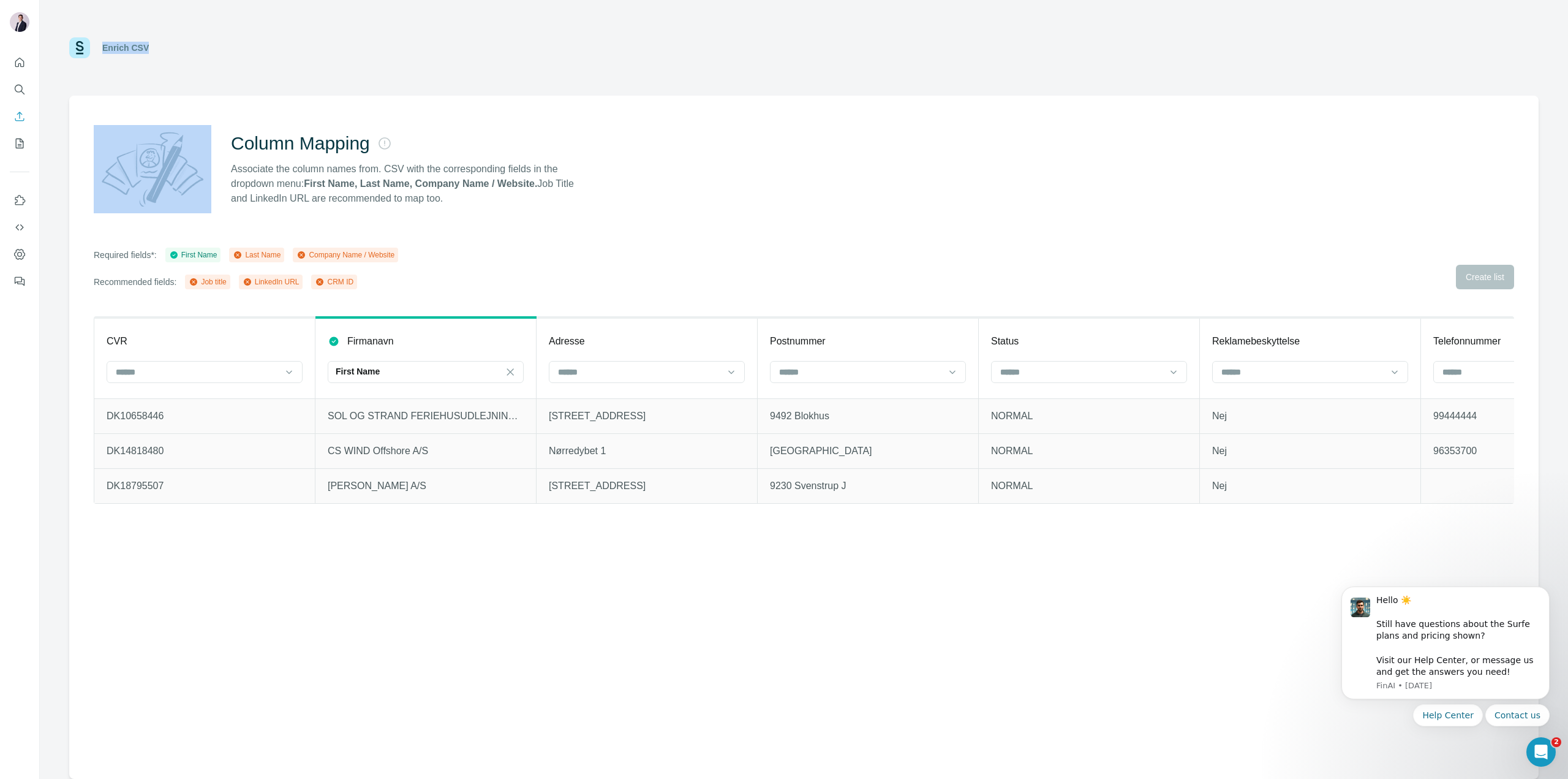
click at [101, 47] on div "Enrich CSV" at bounding box center [109, 48] width 80 height 21
click at [12, 62] on button "Quick start" at bounding box center [20, 63] width 20 height 22
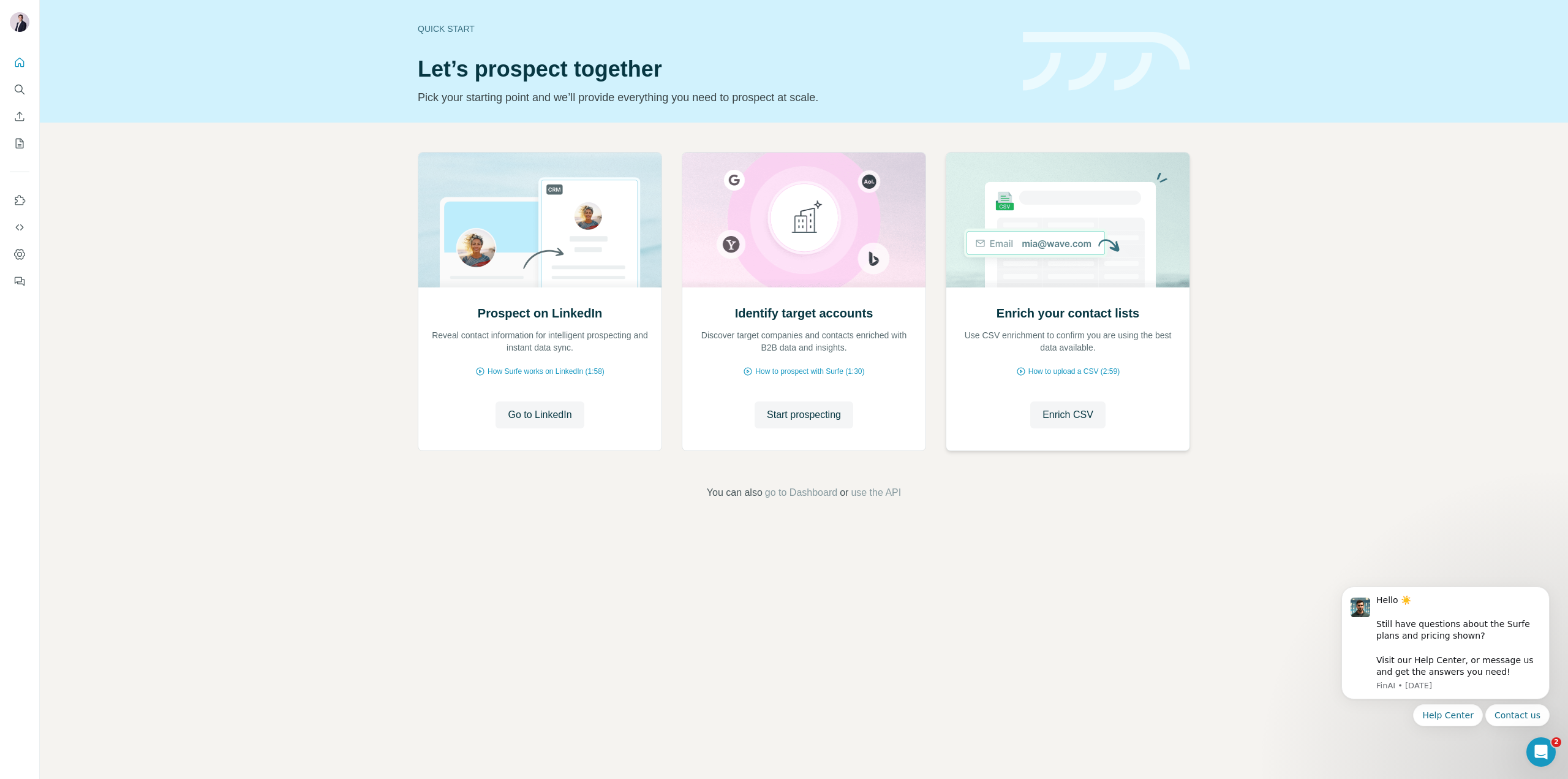
click at [1005, 280] on img at bounding box center [1069, 219] width 245 height 134
drag, startPoint x: 1050, startPoint y: 403, endPoint x: 1053, endPoint y: 411, distance: 8.5
click at [1050, 404] on button "Enrich CSV" at bounding box center [1069, 414] width 76 height 27
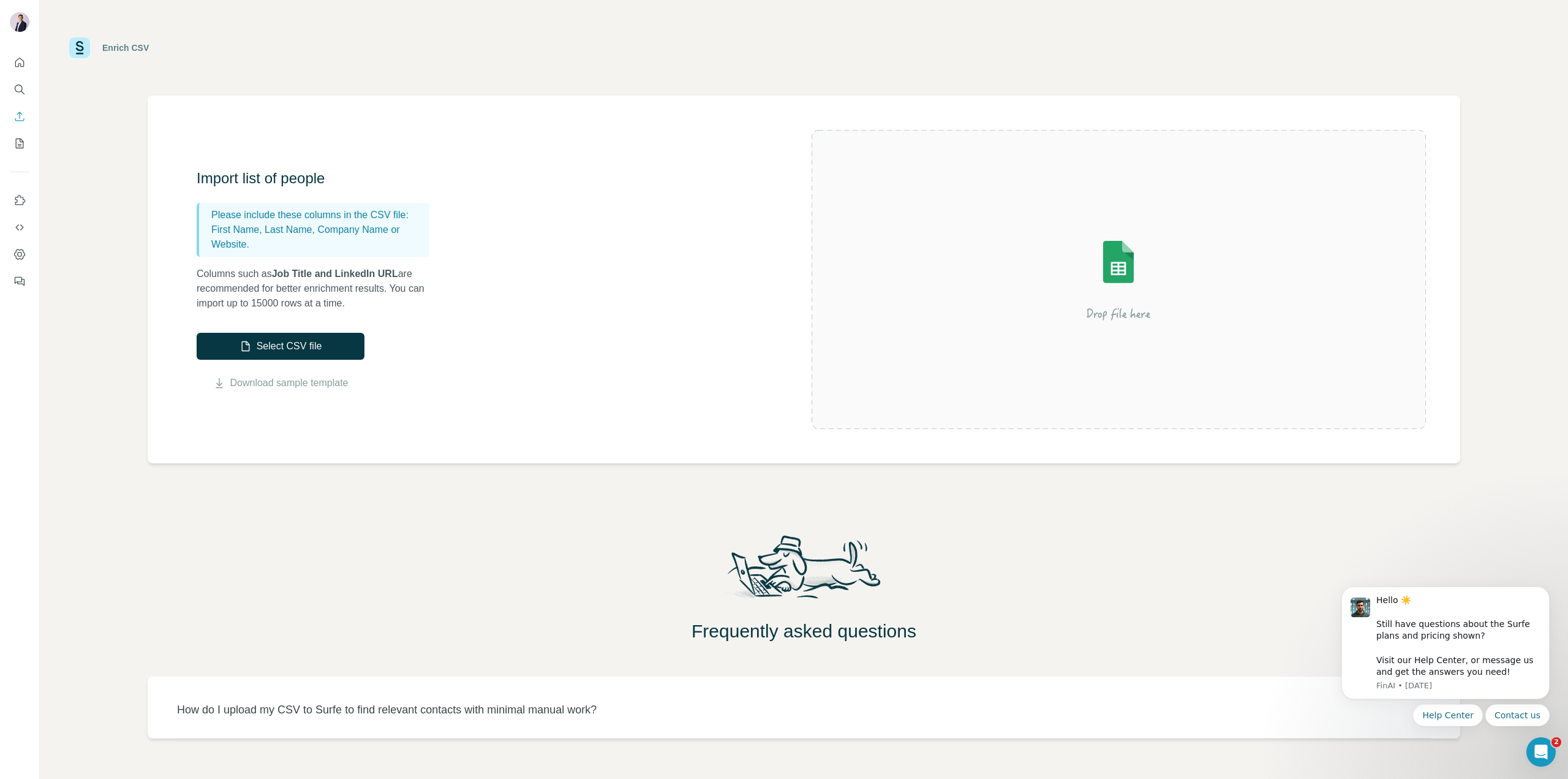
click at [1059, 423] on div at bounding box center [1119, 280] width 615 height 298
click at [253, 387] on link "Download sample template" at bounding box center [290, 382] width 118 height 15
click at [291, 350] on button "Select CSV file" at bounding box center [281, 345] width 168 height 27
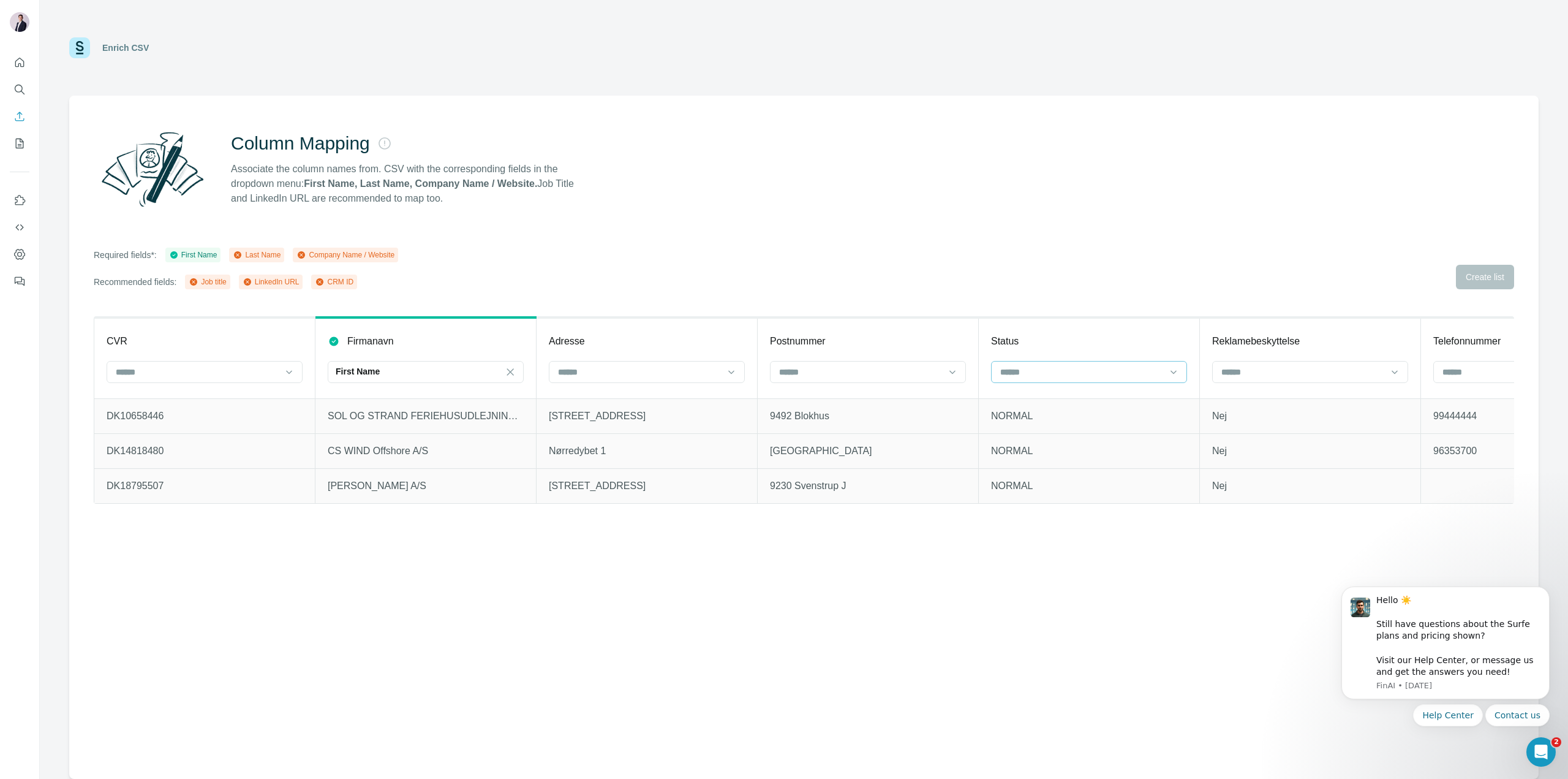
click at [1049, 371] on input at bounding box center [1081, 372] width 165 height 14
click at [739, 213] on div "Column Mapping Associate the column names from. CSV with the corresponding fiel…" at bounding box center [804, 169] width 1421 height 89
drag, startPoint x: 329, startPoint y: 136, endPoint x: 336, endPoint y: 145, distance: 11.4
click at [332, 139] on div "Column Mapping Associate the column names from. CSV with the corresponding fiel…" at bounding box center [804, 169] width 1421 height 89
drag, startPoint x: 369, startPoint y: 180, endPoint x: 393, endPoint y: 223, distance: 49.2
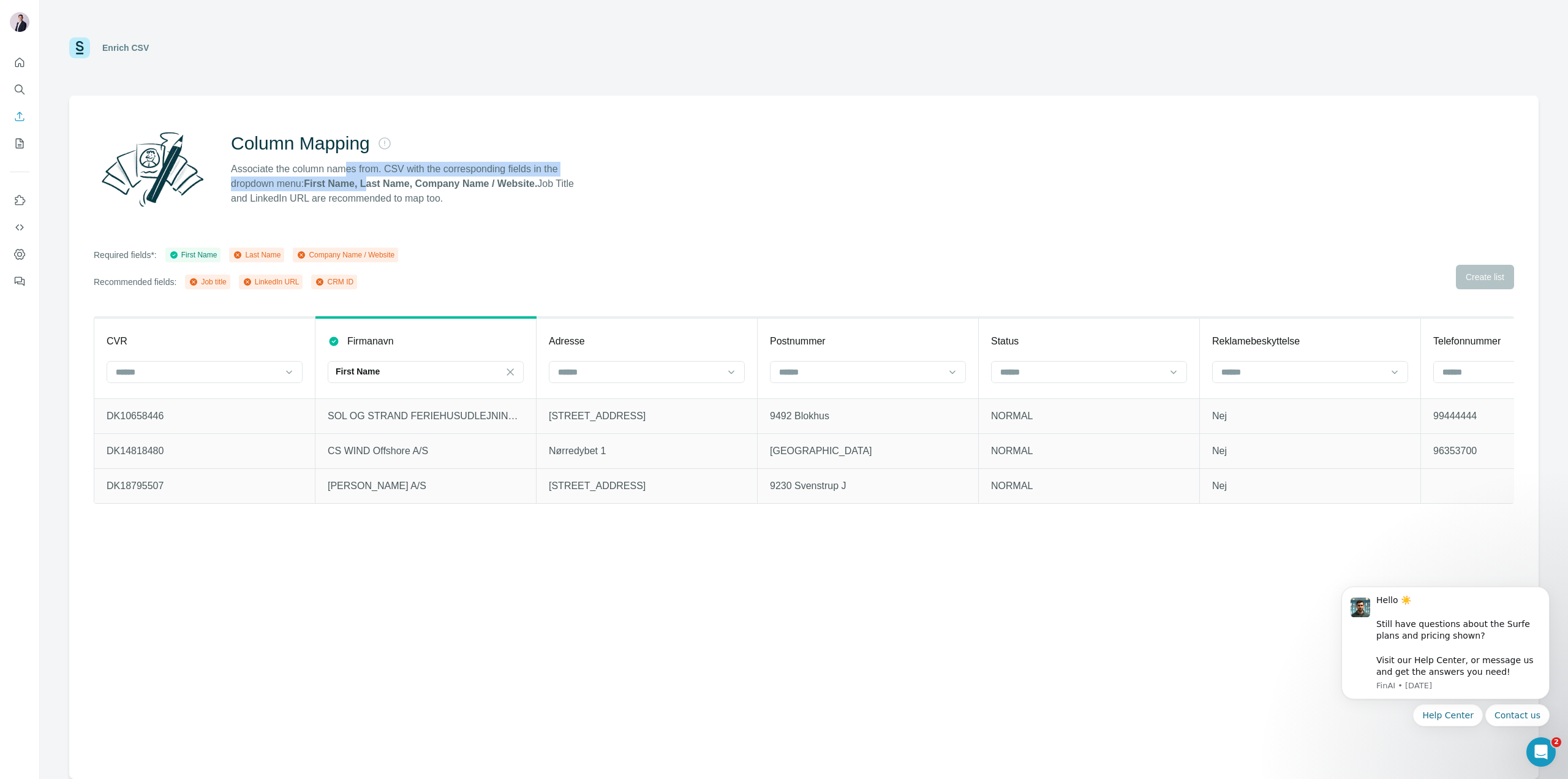
click at [375, 189] on p "Associate the column names from. CSV with the corresponding fields in the dropd…" at bounding box center [408, 184] width 354 height 44
click at [391, 246] on div "Column Mapping Associate the column names from. CSV with the corresponding fiel…" at bounding box center [804, 437] width 1470 height 683
click at [114, 48] on div "Enrich CSV" at bounding box center [125, 48] width 47 height 12
click at [61, 52] on div "Enrich CSV" at bounding box center [804, 48] width 1528 height 96
drag, startPoint x: 502, startPoint y: 512, endPoint x: 731, endPoint y: 514, distance: 229.0
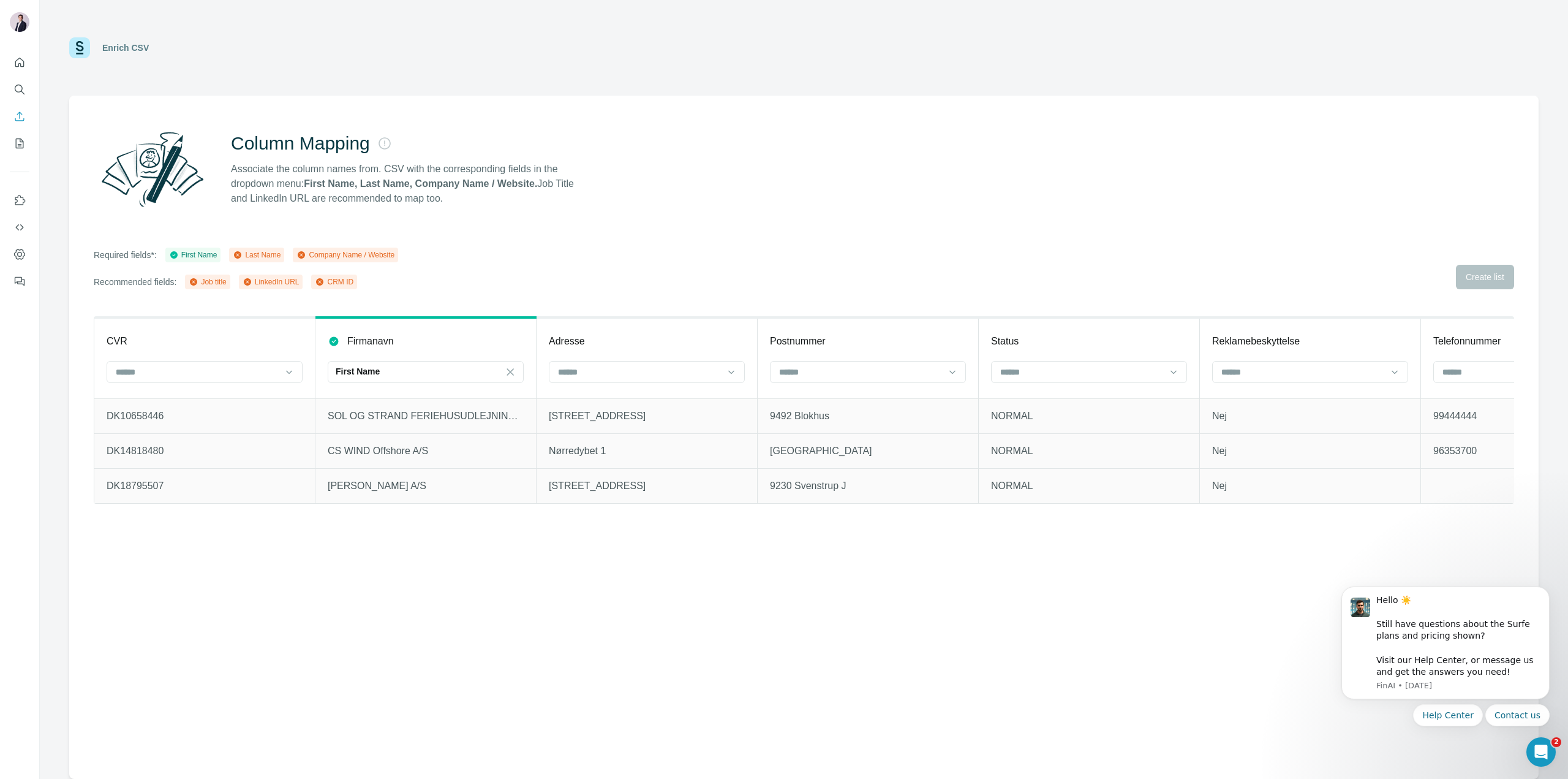
click at [800, 510] on div "CVR Firmanavn First Name Adresse Postnummer Status Reklamebeskyttelse Telefonnu…" at bounding box center [804, 421] width 1421 height 210
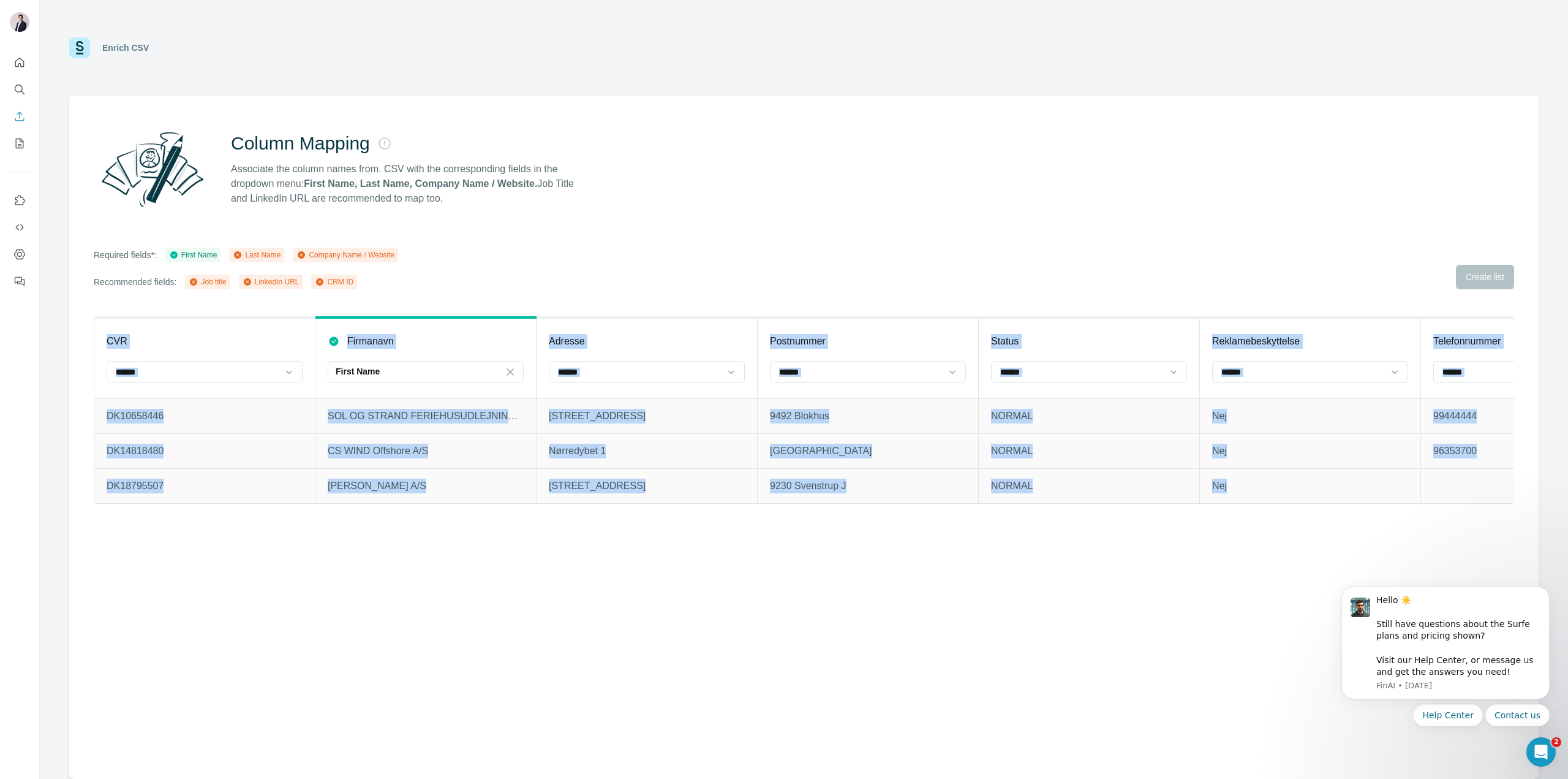
drag, startPoint x: 516, startPoint y: 514, endPoint x: 1254, endPoint y: 494, distance: 738.3
click at [1254, 494] on div "CVR Firmanavn First Name Adresse Postnummer Status Reklamebeskyttelse Telefonnu…" at bounding box center [804, 421] width 1421 height 210
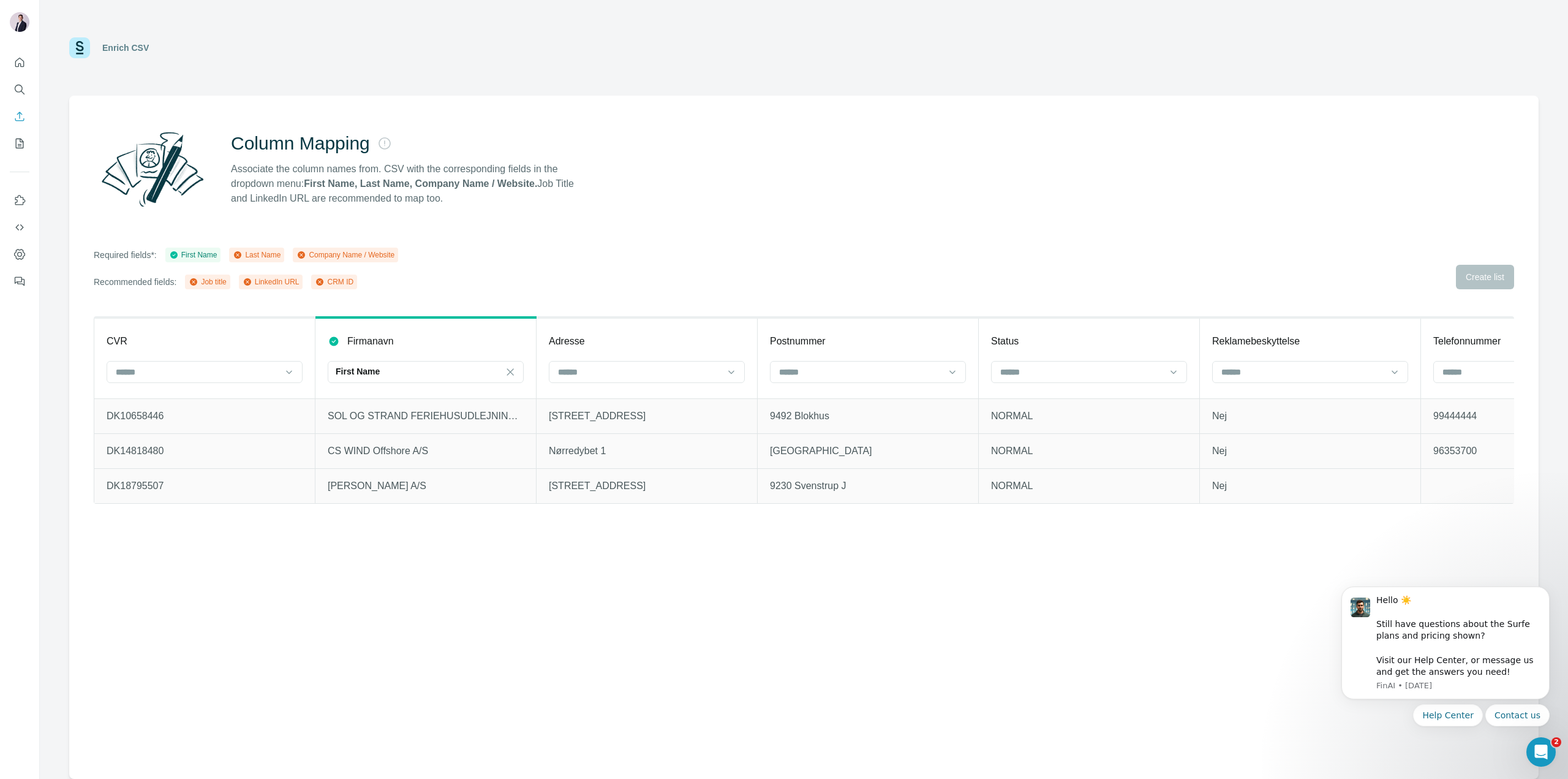
click at [1268, 222] on div "Column Mapping Associate the column names from. CSV with the corresponding fiel…" at bounding box center [804, 437] width 1470 height 683
click at [1473, 279] on div "Required fields*: First Name Last Name Company Name / Website Recommended field…" at bounding box center [804, 269] width 1421 height 42
click at [967, 278] on div "Required fields*: First Name Last Name Company Name / Website Recommended field…" at bounding box center [804, 269] width 1421 height 42
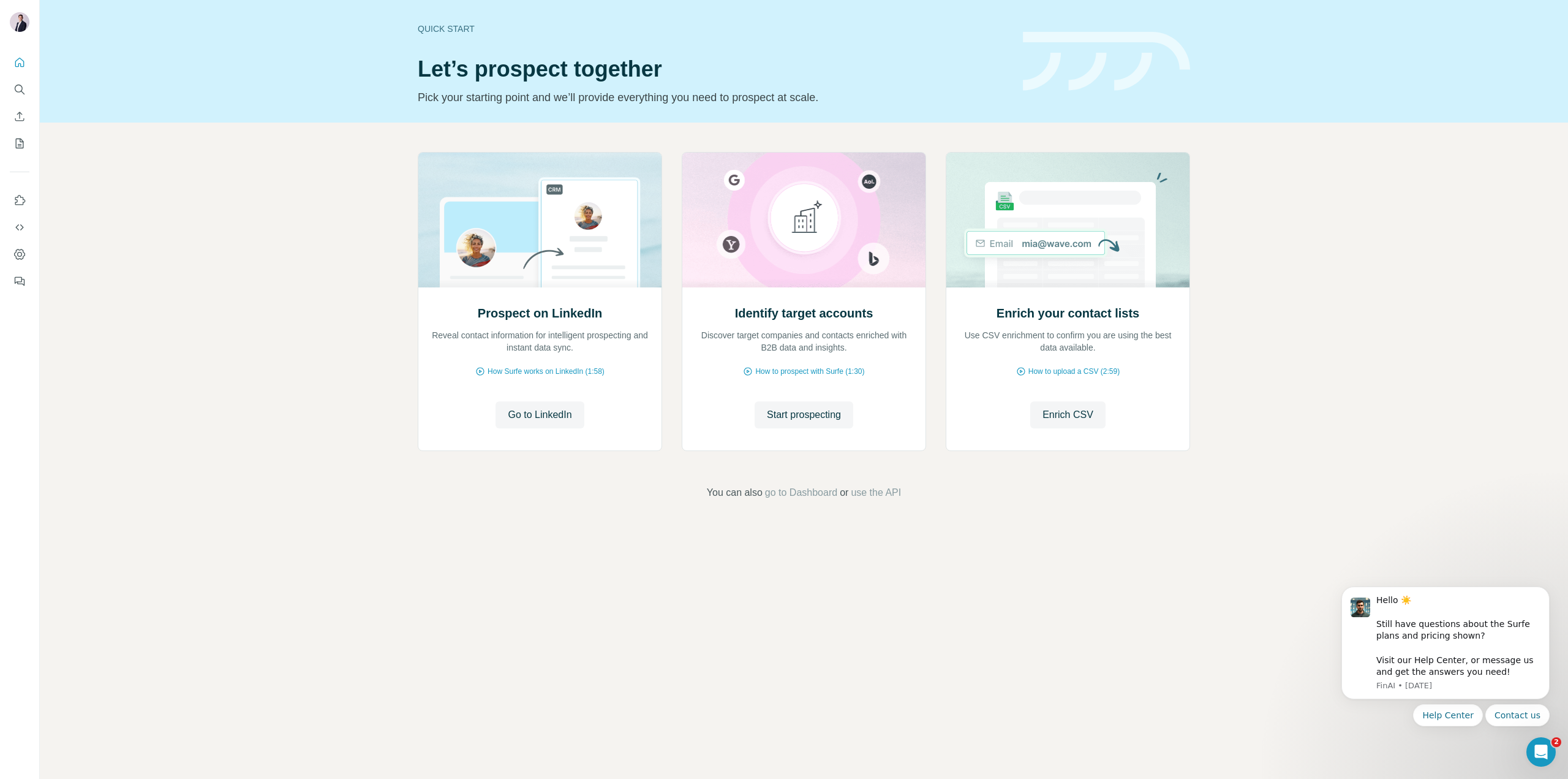
drag, startPoint x: 193, startPoint y: 536, endPoint x: 206, endPoint y: 363, distance: 173.5
click at [197, 531] on div "Quick start Let’s prospect together Pick your starting point and we’ll provide …" at bounding box center [804, 389] width 1528 height 779
